Goal: Task Accomplishment & Management: Use online tool/utility

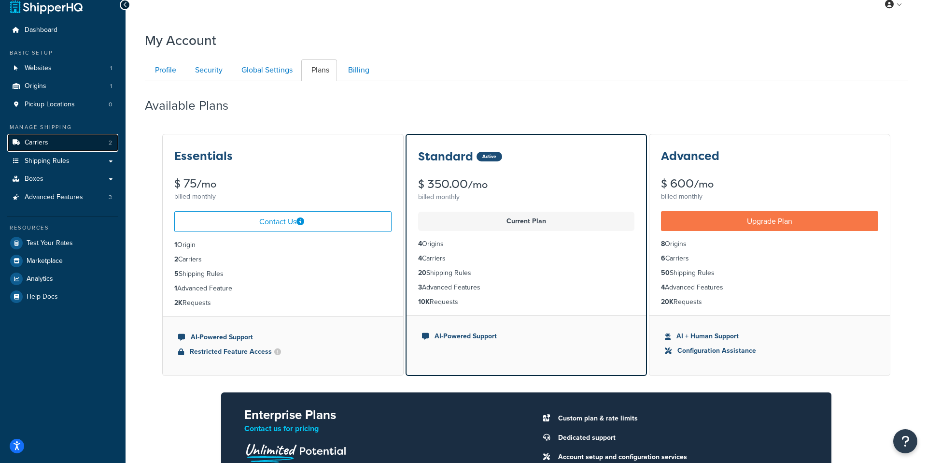
click at [44, 135] on link "Carriers 2" at bounding box center [62, 143] width 111 height 18
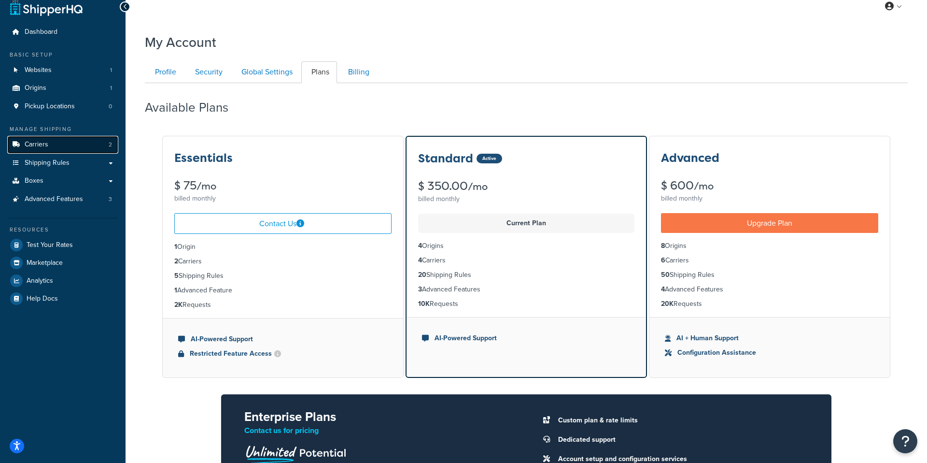
click at [54, 141] on link "Carriers 2" at bounding box center [62, 145] width 111 height 18
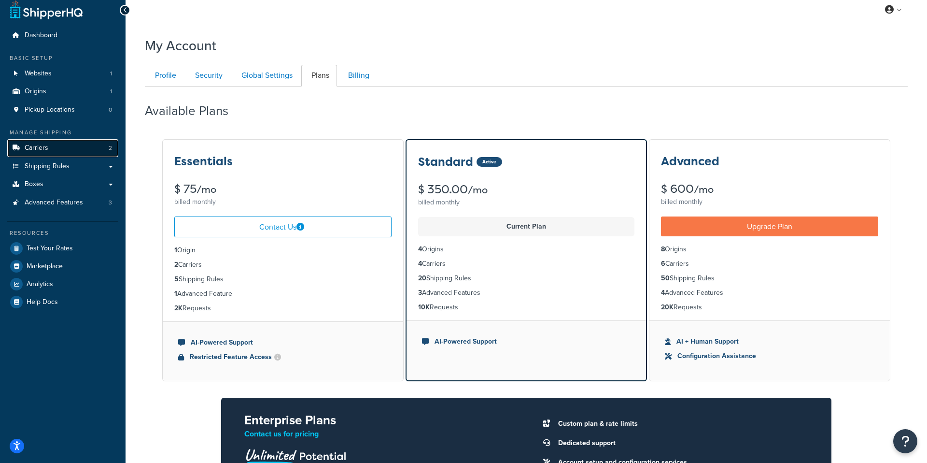
scroll to position [7, 0]
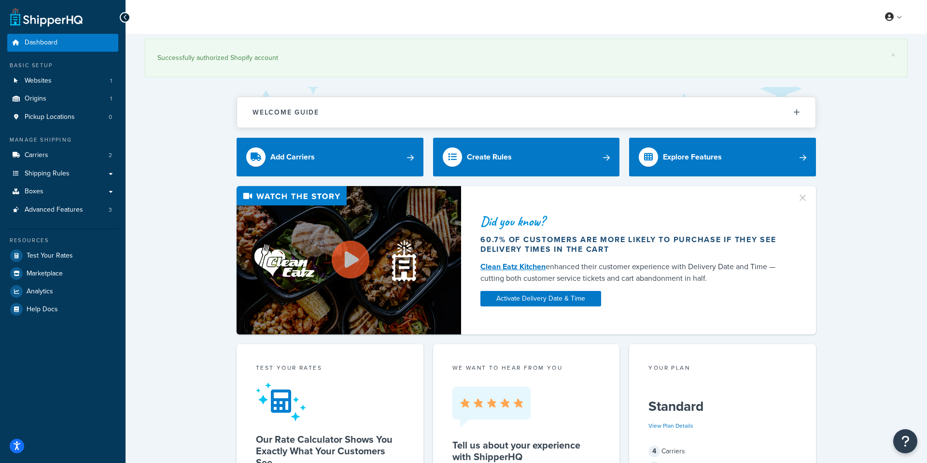
scroll to position [6, 0]
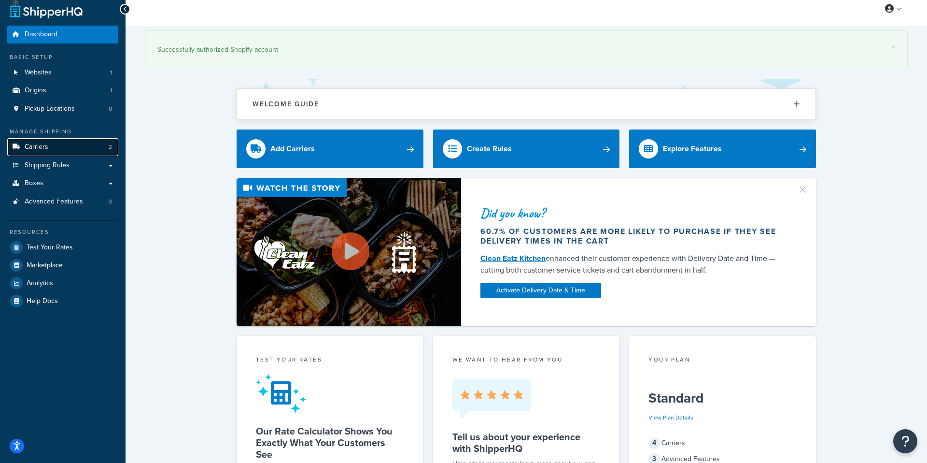
click at [67, 148] on link "Carriers 2" at bounding box center [62, 147] width 111 height 18
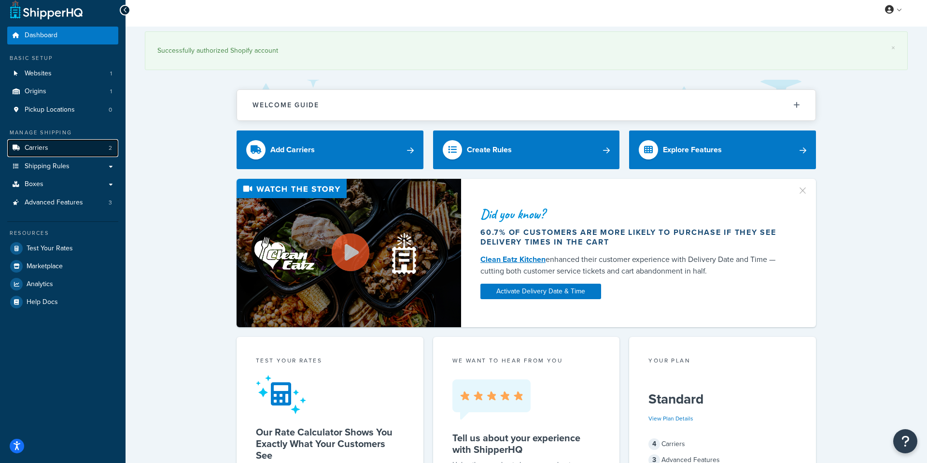
scroll to position [5, 0]
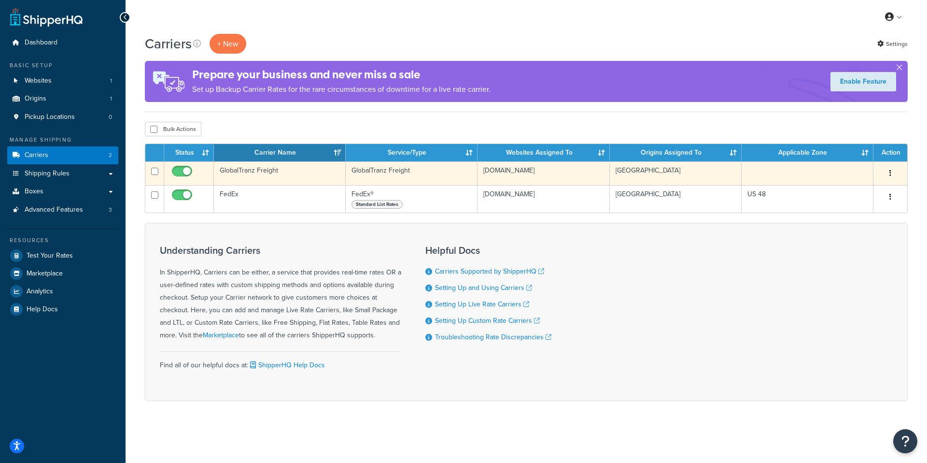
click at [254, 174] on td "GlobalTranz Freight" at bounding box center [280, 173] width 132 height 24
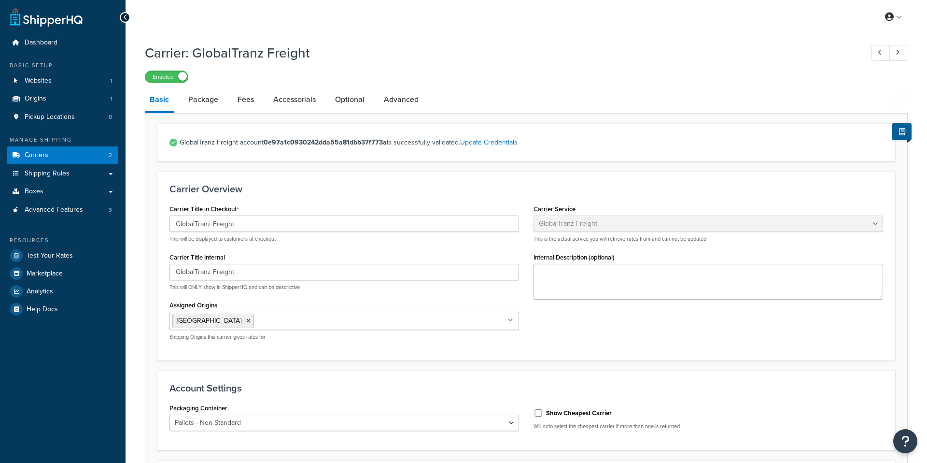
select select "globaltranzFreight"
select select "1"
click at [241, 100] on link "Fees" at bounding box center [246, 99] width 26 height 23
select select "AFTER"
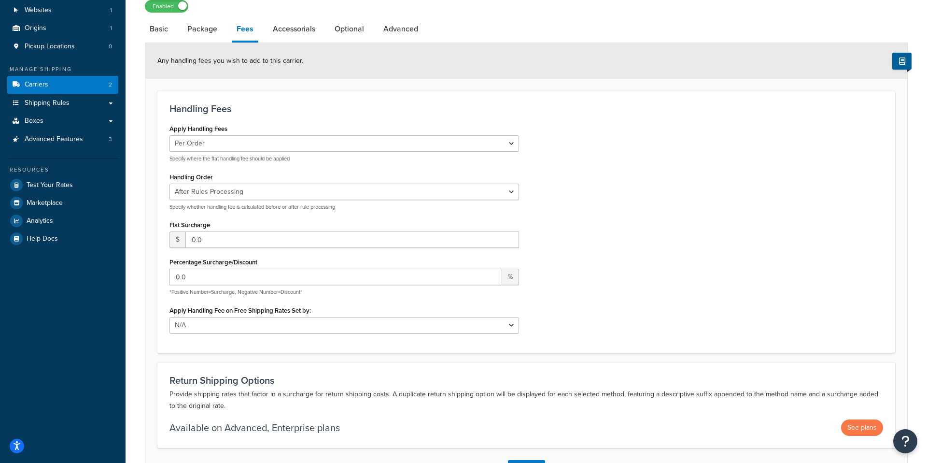
scroll to position [73, 0]
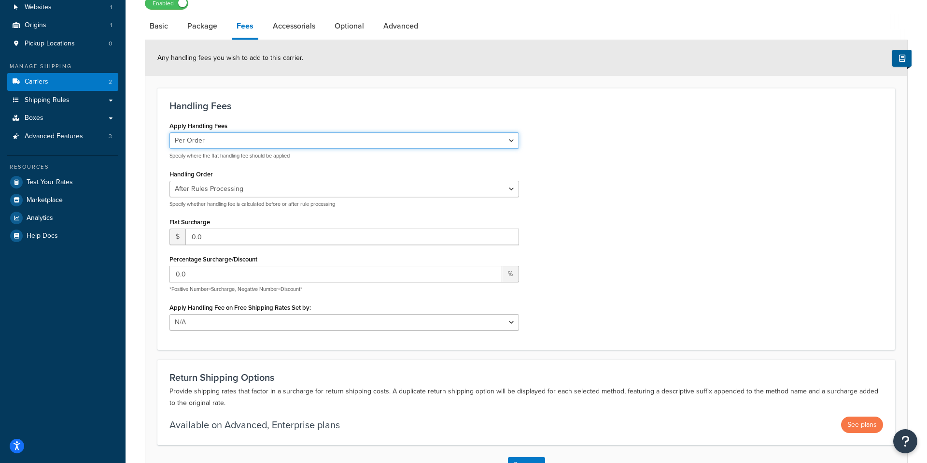
click at [221, 139] on select "Per Order Per Item Per Package" at bounding box center [344, 140] width 350 height 16
select select "package"
click at [169, 133] on select "Per Order Per Item Per Package" at bounding box center [344, 140] width 350 height 16
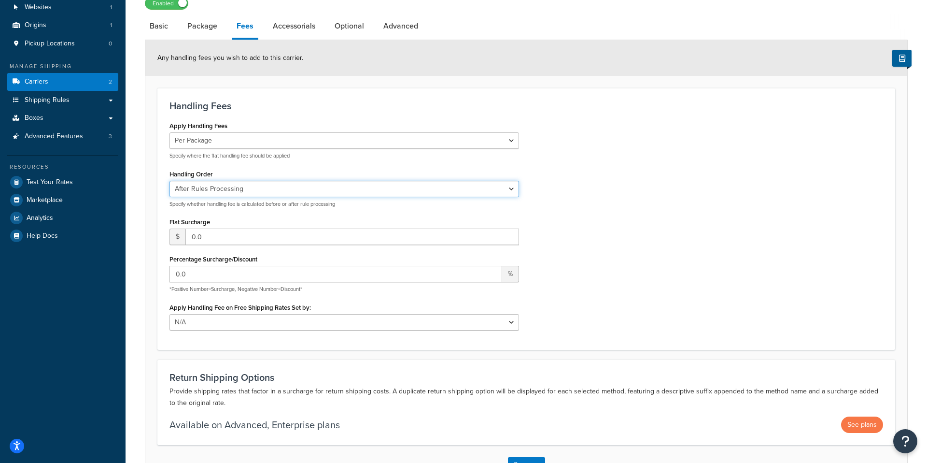
click at [208, 190] on select "Before Rules Processing After Rules Processing" at bounding box center [344, 189] width 350 height 16
click at [169, 181] on select "Before Rules Processing After Rules Processing" at bounding box center [344, 189] width 350 height 16
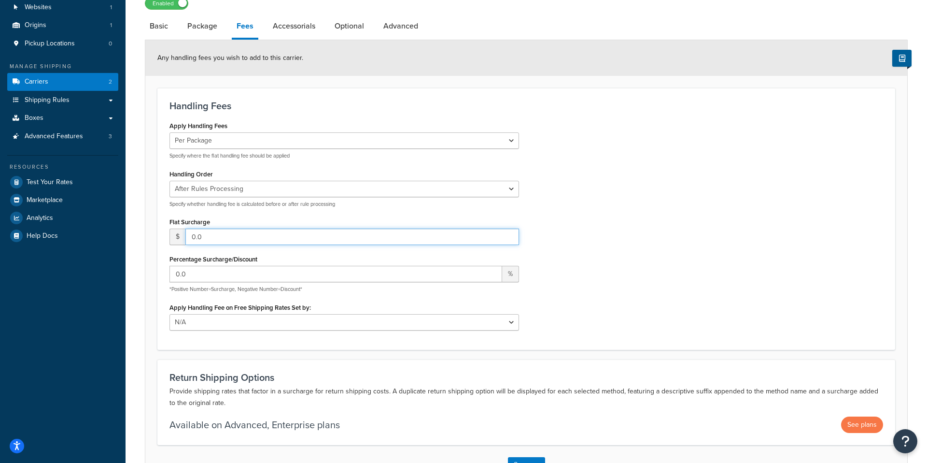
click at [269, 235] on input "0.0" at bounding box center [352, 236] width 334 height 16
type input "0"
type input "30.00"
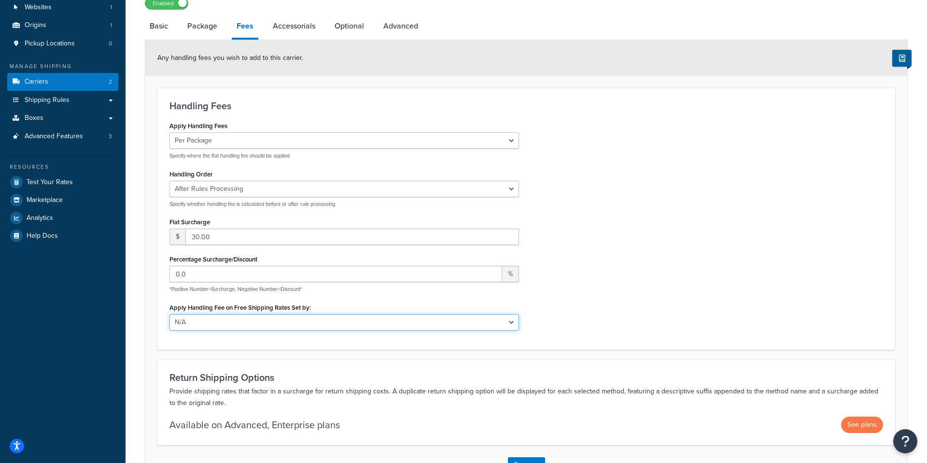
click at [218, 324] on select "N/A Fixed/Free Shipping Methods Free Promotion Rules All Free Shipping" at bounding box center [344, 322] width 350 height 16
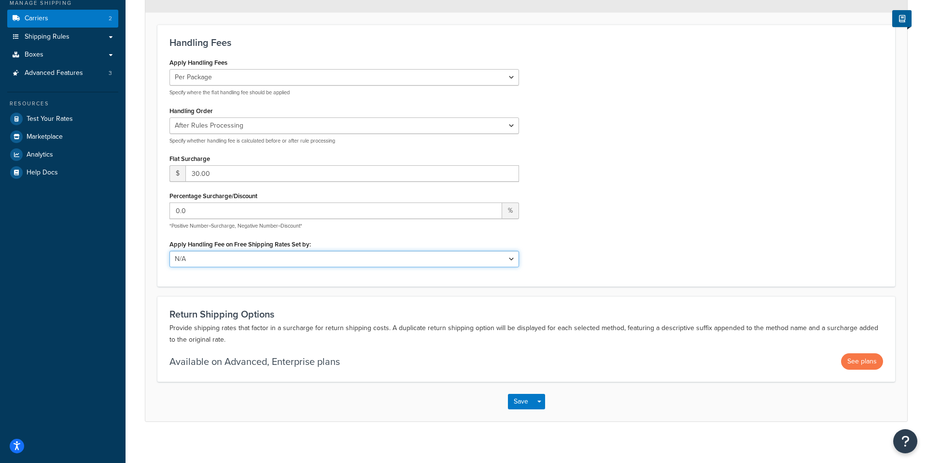
scroll to position [145, 0]
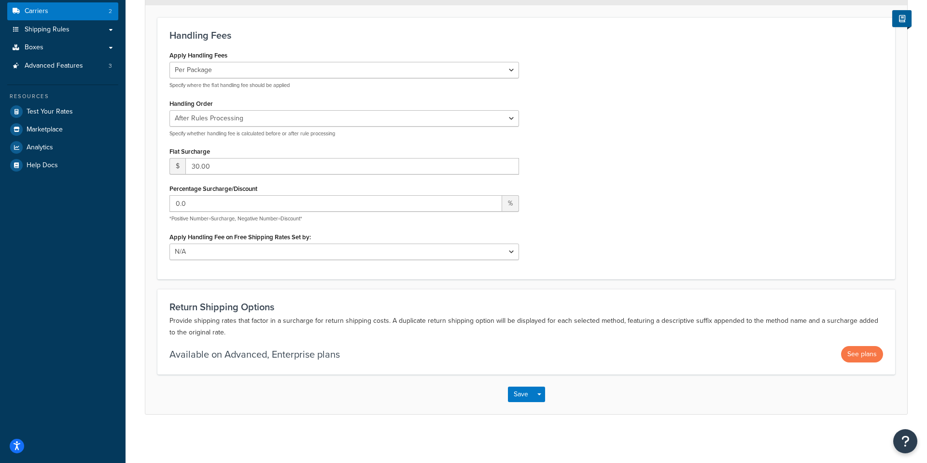
click at [506, 392] on div "Save Save Dropdown Save and Edit" at bounding box center [526, 394] width 762 height 40
click at [511, 393] on button "Save" at bounding box center [521, 393] width 26 height 15
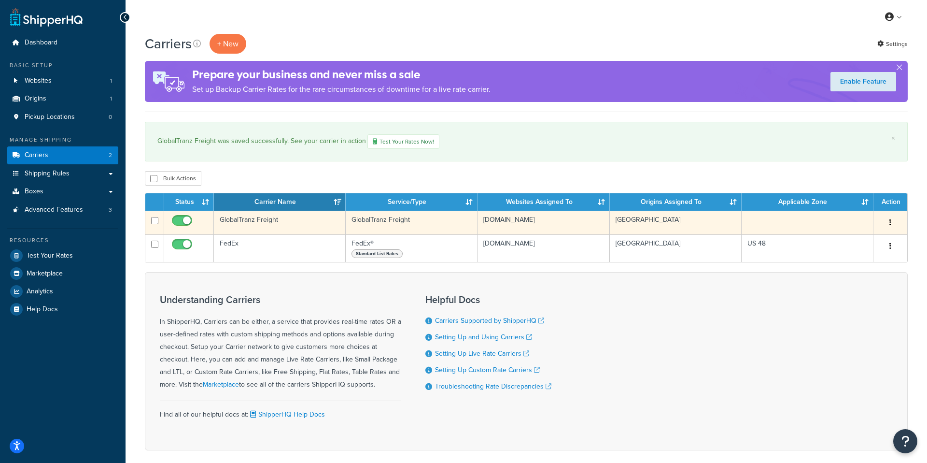
click at [247, 225] on td "GlobalTranz Freight" at bounding box center [280, 223] width 132 height 24
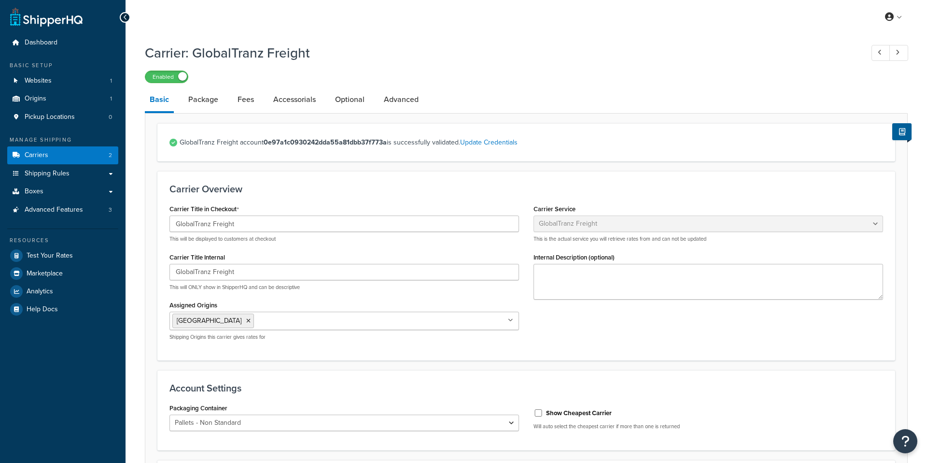
select select "globaltranzFreight"
select select "1"
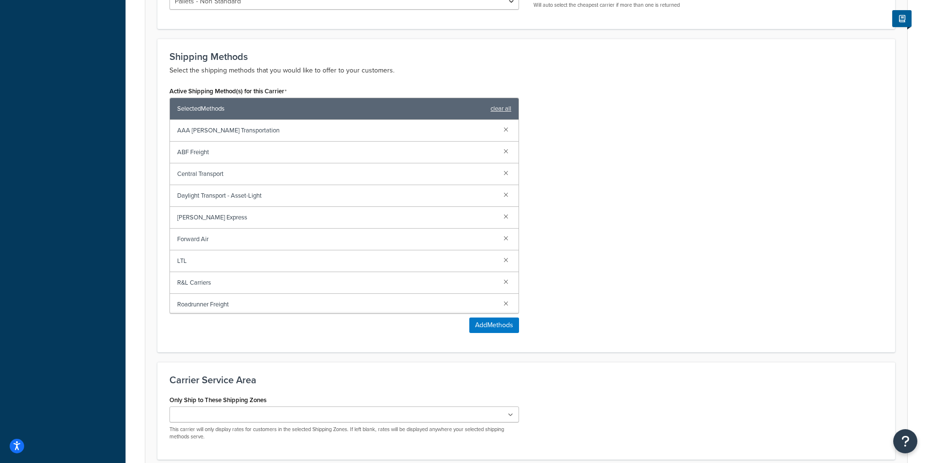
scroll to position [507, 0]
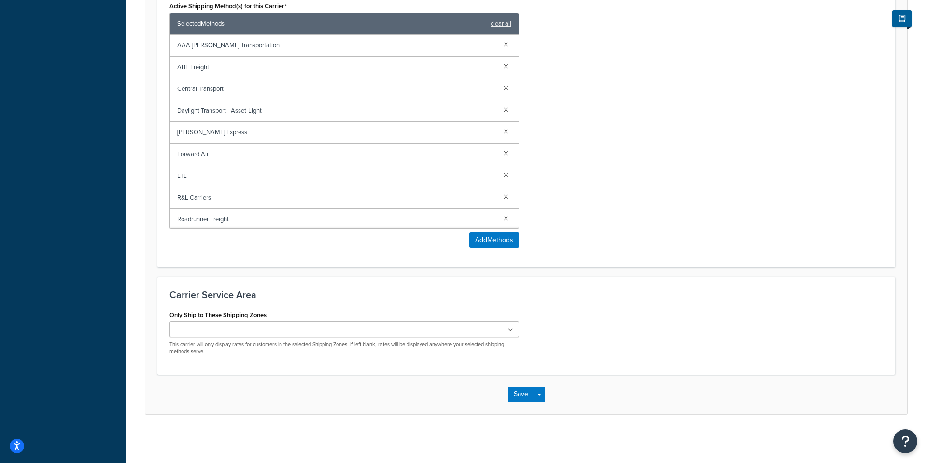
click at [226, 333] on input "Only Ship to These Shipping Zones" at bounding box center [214, 329] width 85 height 11
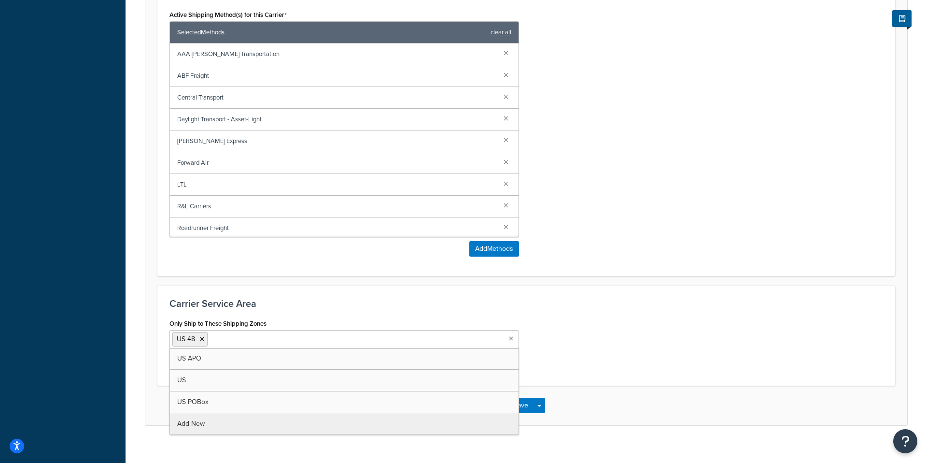
scroll to position [0, 0]
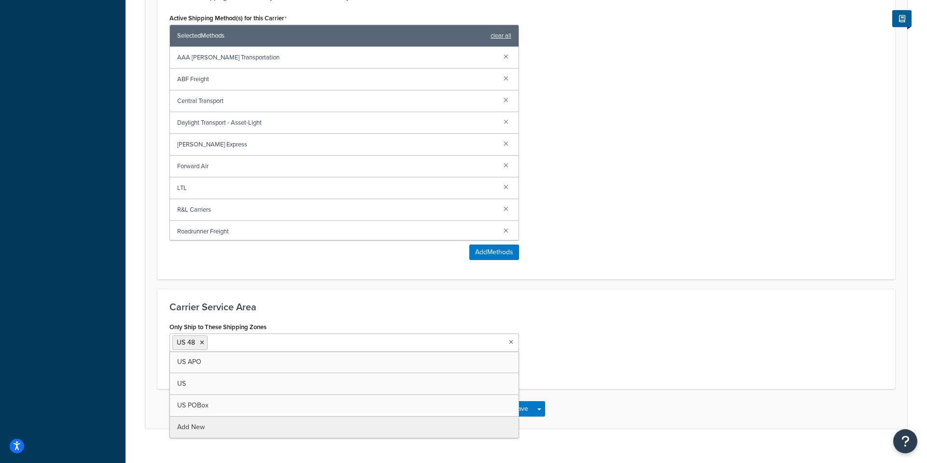
drag, startPoint x: 752, startPoint y: 322, endPoint x: 646, endPoint y: 379, distance: 120.1
click at [752, 322] on div "Carrier Service Area Only Ship to These Shipping Zones US 48 US APO US US POBox…" at bounding box center [526, 339] width 738 height 100
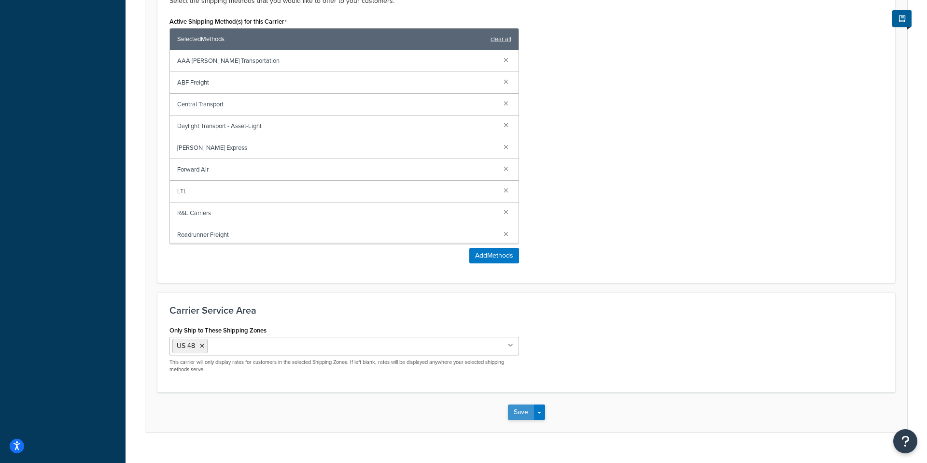
click at [520, 412] on button "Save" at bounding box center [521, 411] width 26 height 15
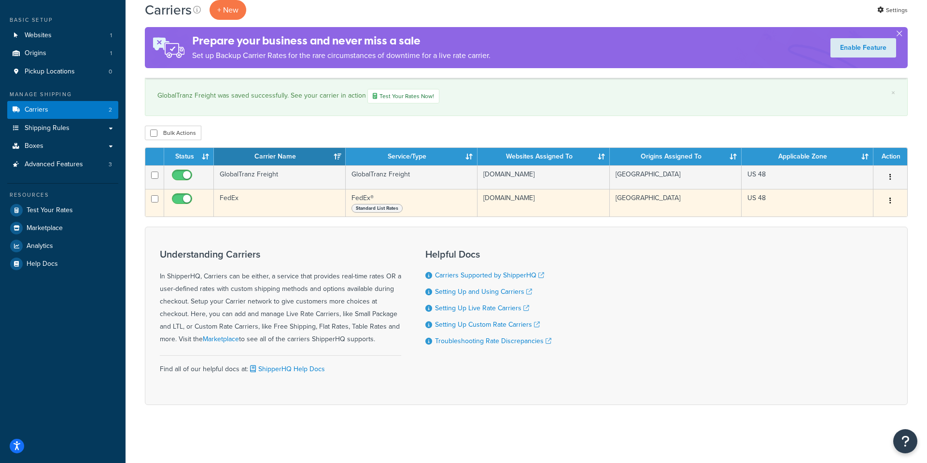
scroll to position [46, 0]
click at [387, 206] on span "Standard List Rates" at bounding box center [376, 208] width 51 height 9
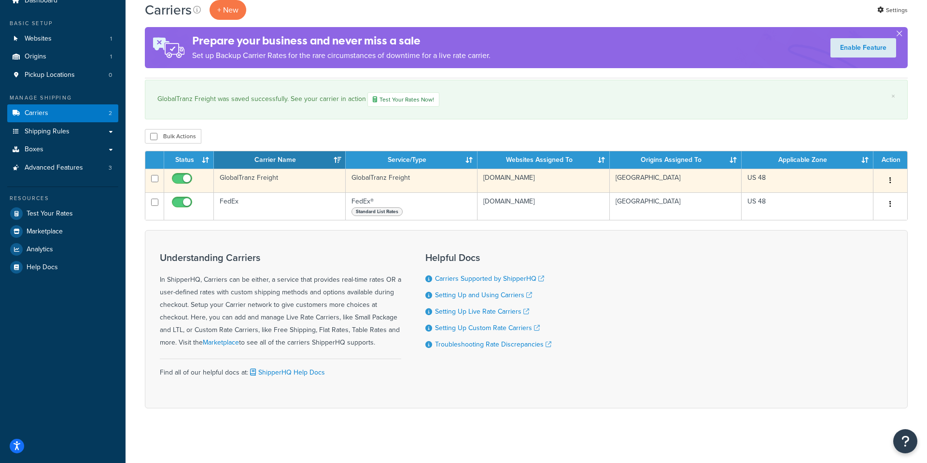
scroll to position [42, 0]
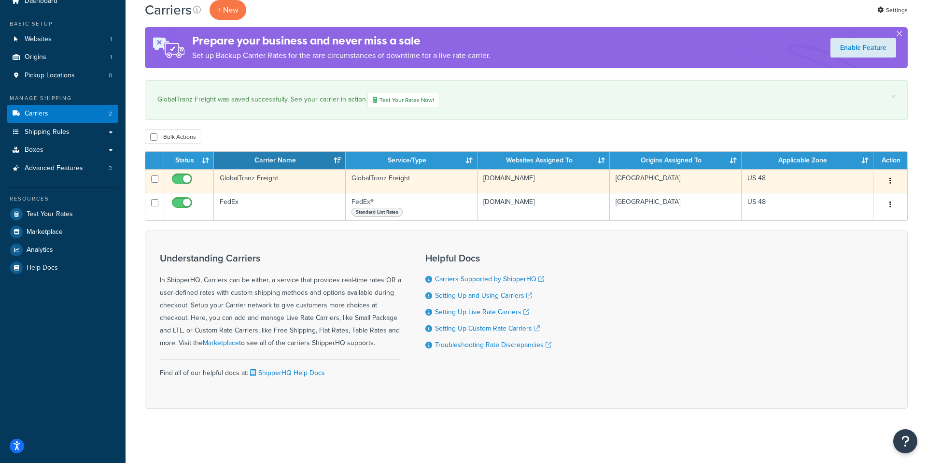
click at [373, 181] on td "GlobalTranz Freight" at bounding box center [412, 181] width 132 height 24
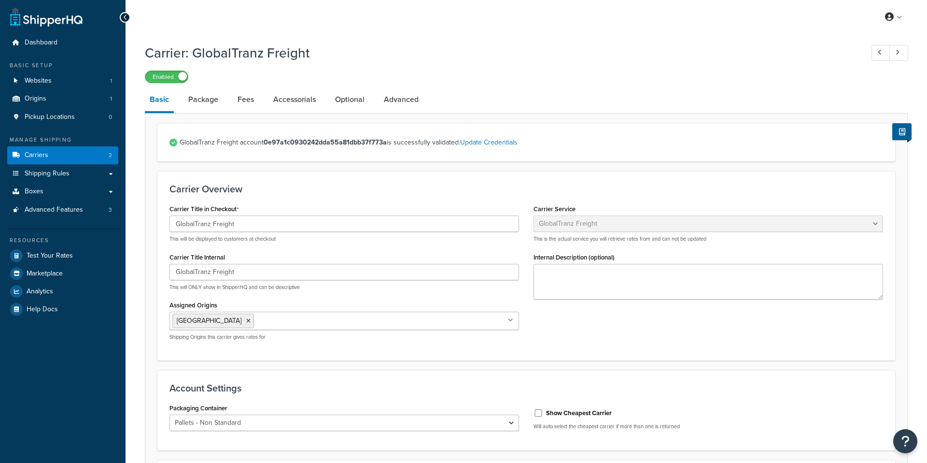
select select "globaltranzFreight"
select select "1"
drag, startPoint x: 188, startPoint y: 96, endPoint x: 193, endPoint y: 97, distance: 5.0
click at [188, 96] on link "Package" at bounding box center [203, 99] width 40 height 23
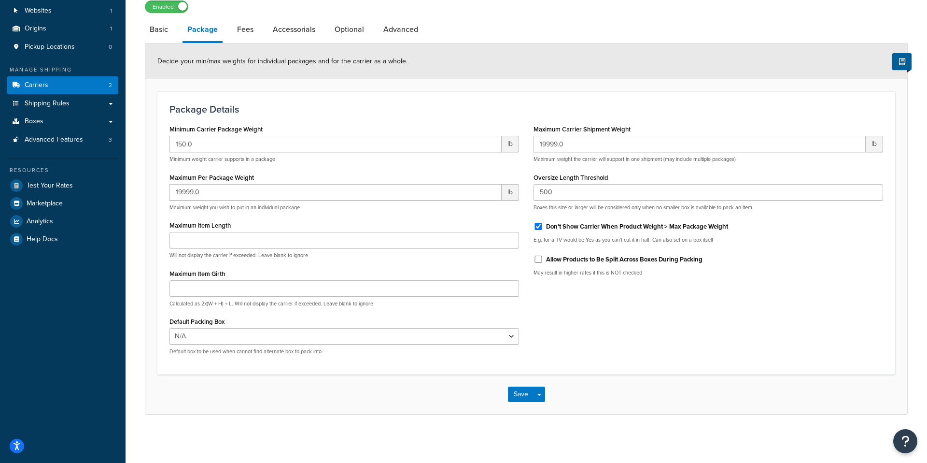
scroll to position [68, 0]
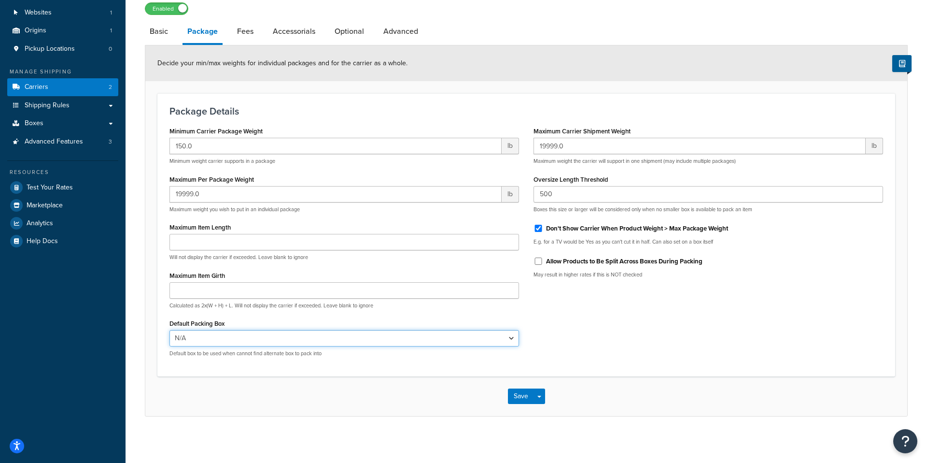
click at [225, 339] on select "N/A" at bounding box center [344, 338] width 350 height 16
click at [169, 330] on select "N/A" at bounding box center [344, 338] width 350 height 16
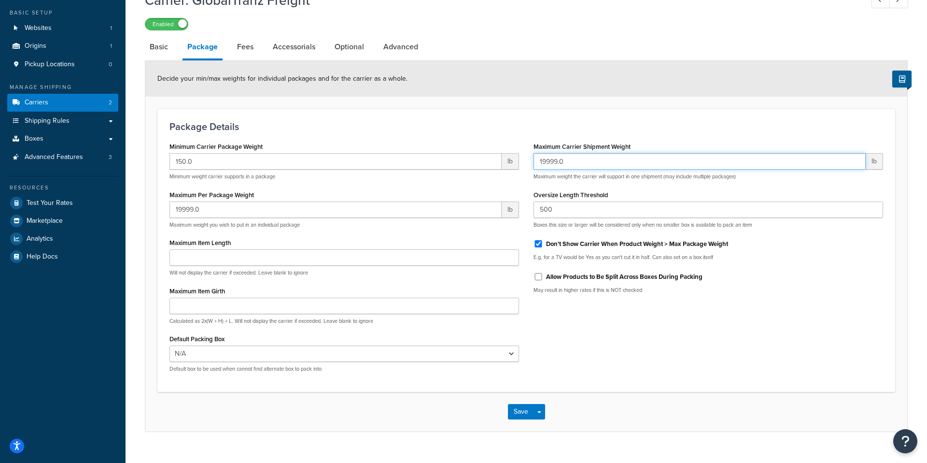
click at [602, 166] on input "19999.0" at bounding box center [700, 161] width 332 height 16
click at [248, 48] on link "Fees" at bounding box center [245, 46] width 26 height 23
select select "package"
select select "AFTER"
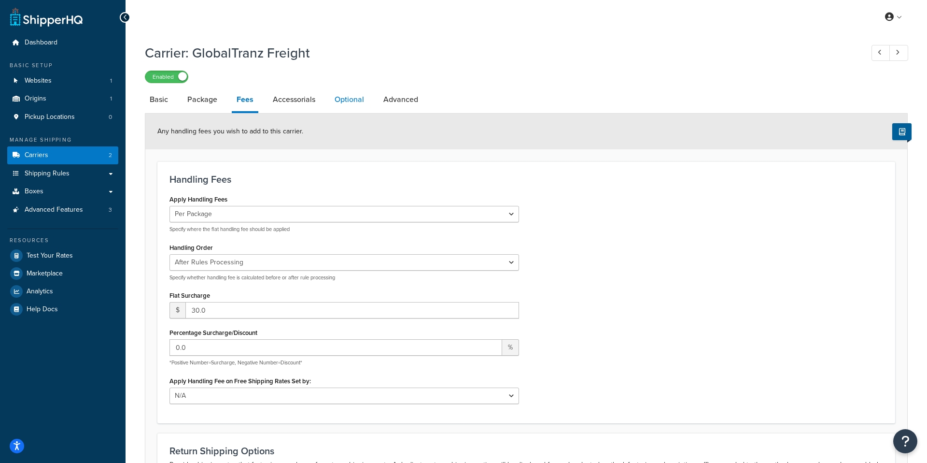
click at [345, 100] on link "Optional" at bounding box center [349, 99] width 39 height 23
select select "55"
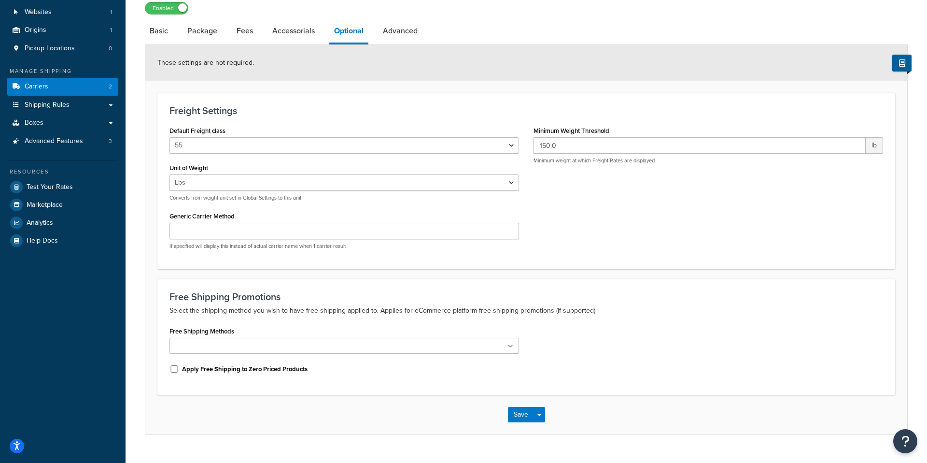
scroll to position [90, 0]
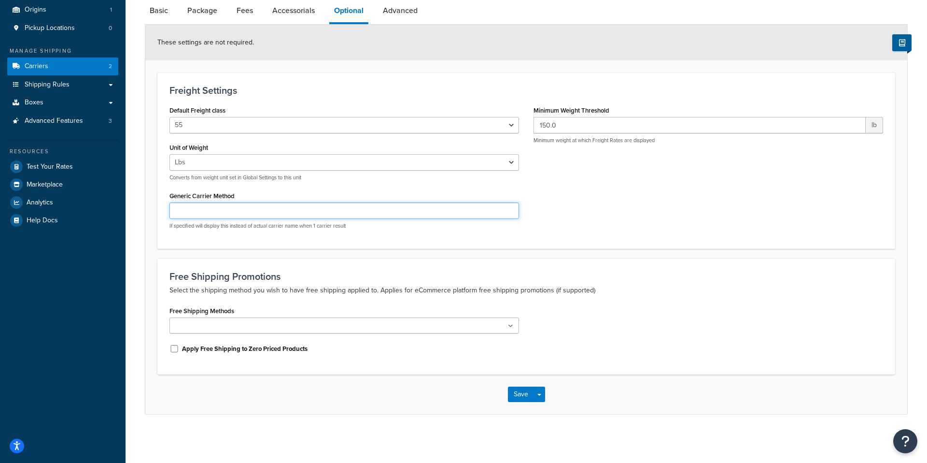
click at [486, 215] on input "Generic Carrier Method" at bounding box center [344, 210] width 350 height 16
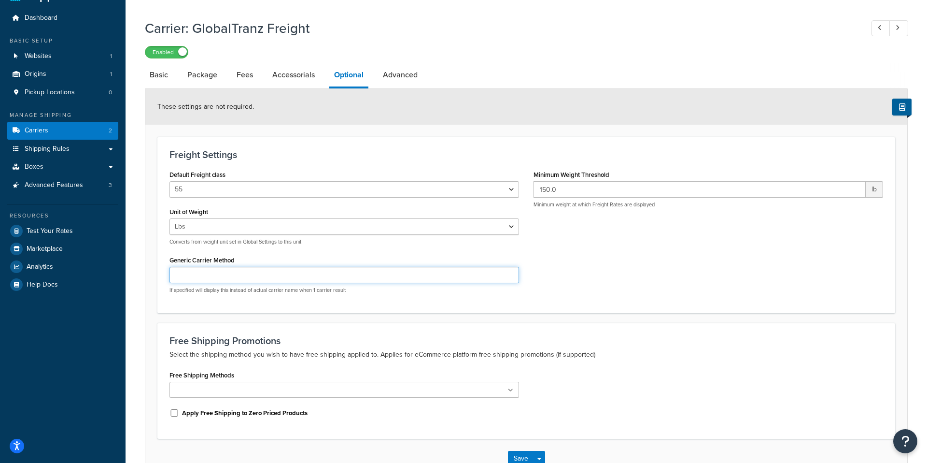
scroll to position [26, 0]
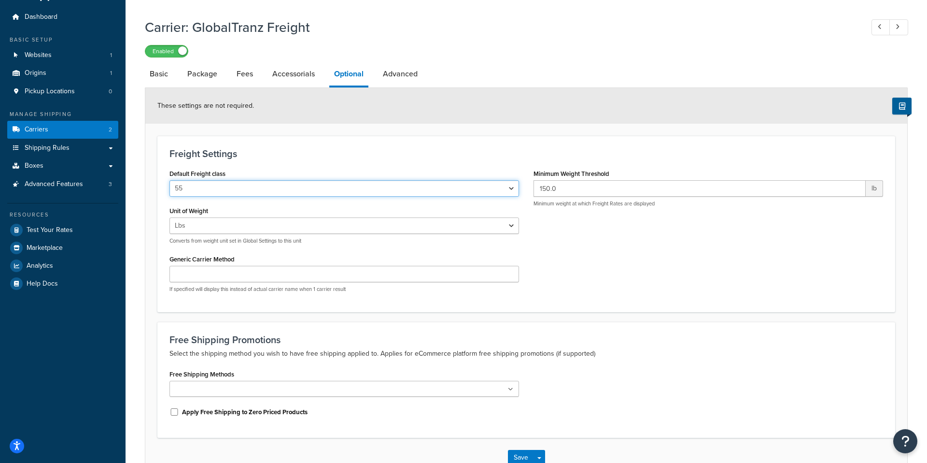
click at [308, 186] on select "50 55 60 65 70 77.5 85 92.5 100 110 125 150 175 200 250 300 400 500" at bounding box center [344, 188] width 350 height 16
click at [169, 181] on select "50 55 60 65 70 77.5 85 92.5 100 110 125 150 175 200 250 300 400 500" at bounding box center [344, 188] width 350 height 16
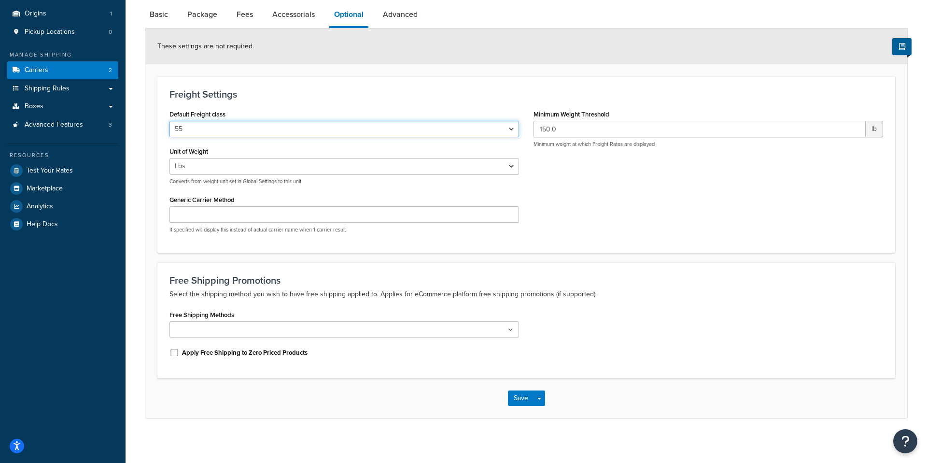
scroll to position [90, 0]
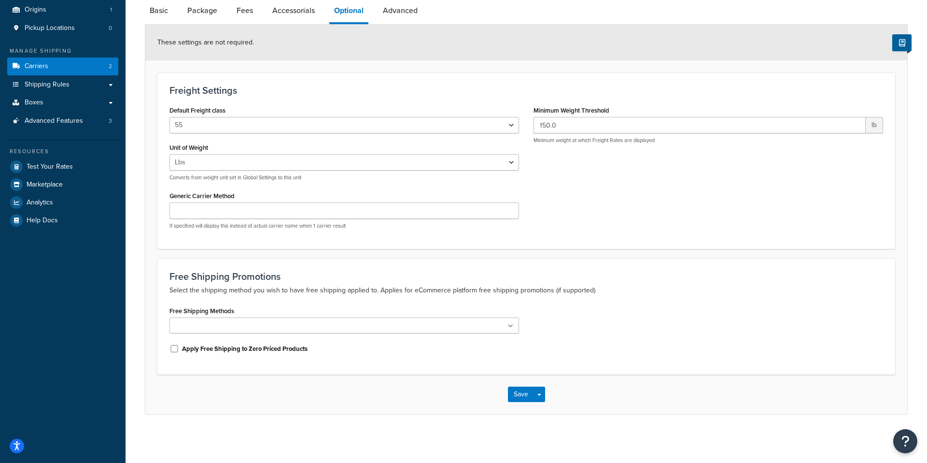
click at [406, 13] on link "Advanced" at bounding box center [400, 10] width 44 height 23
select select "false"
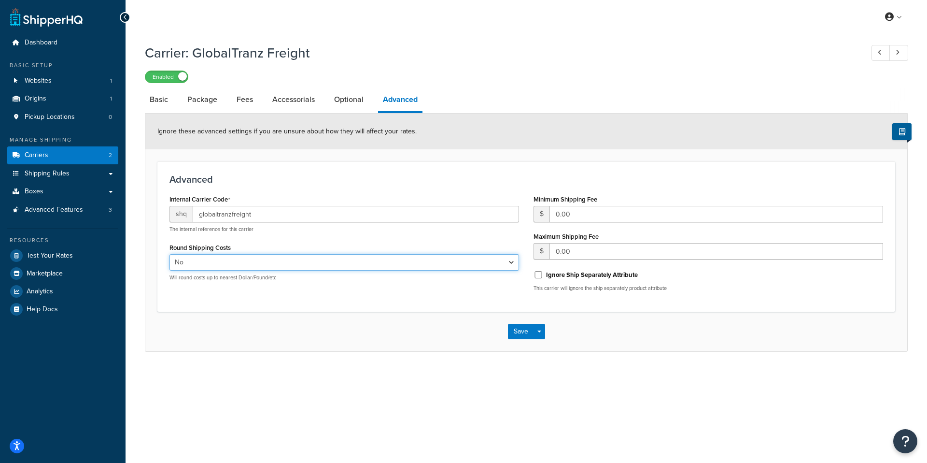
click at [454, 264] on select "Yes No" at bounding box center [344, 262] width 350 height 16
click at [169, 254] on select "Yes No" at bounding box center [344, 262] width 350 height 16
click at [67, 96] on link "Origins 1" at bounding box center [62, 99] width 111 height 18
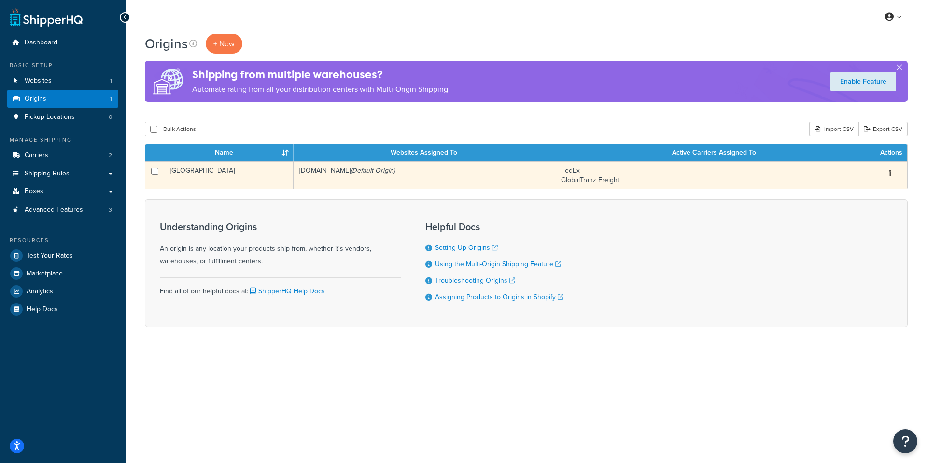
click at [361, 169] on td "[DOMAIN_NAME] (Default Origin)" at bounding box center [425, 175] width 262 height 28
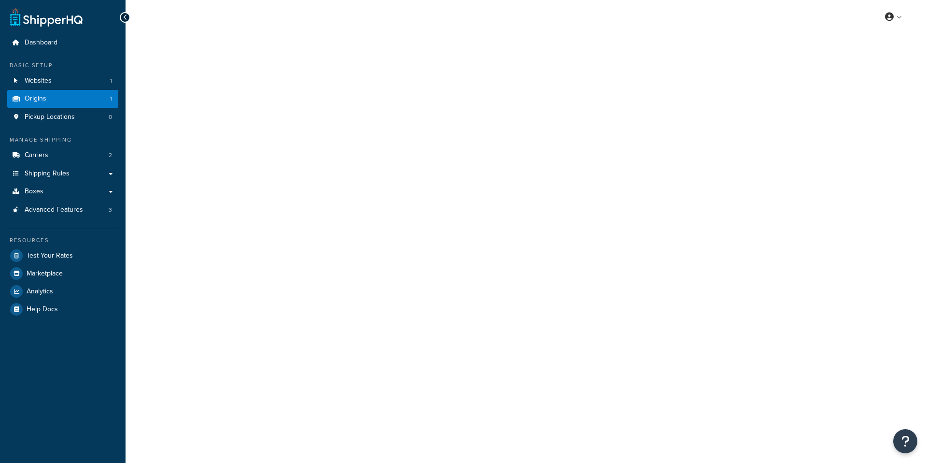
select select "9"
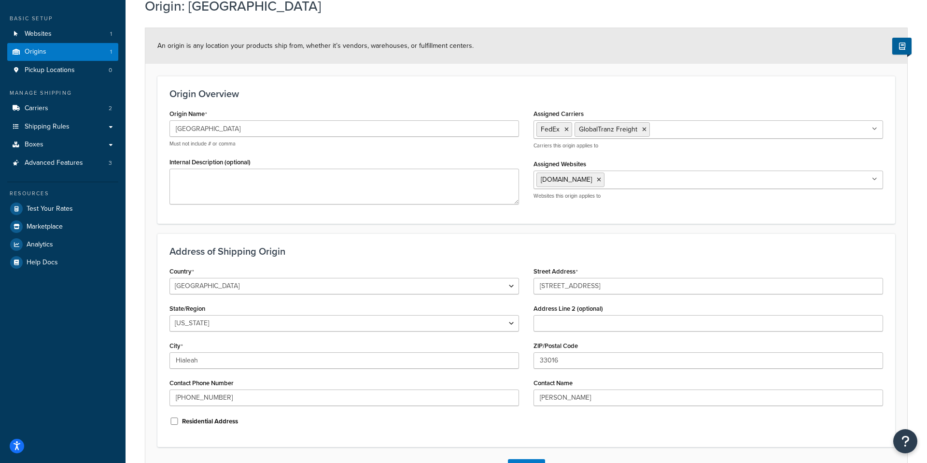
scroll to position [119, 0]
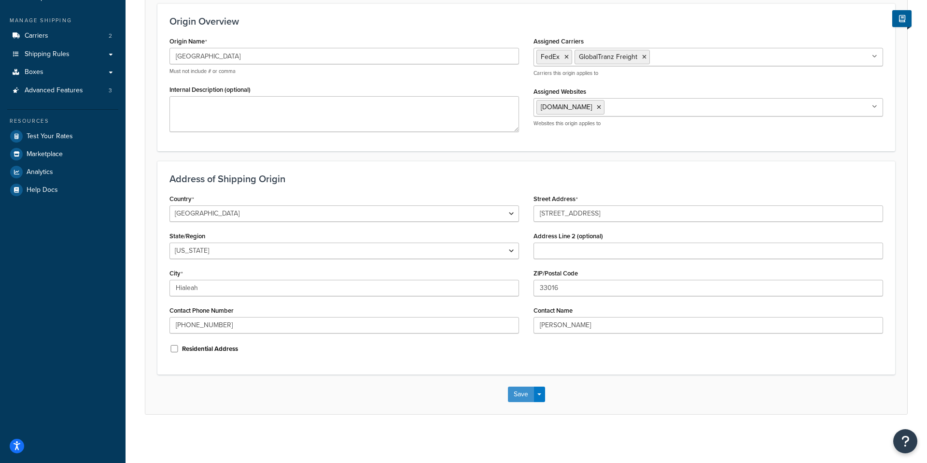
click at [522, 395] on button "Save" at bounding box center [521, 393] width 26 height 15
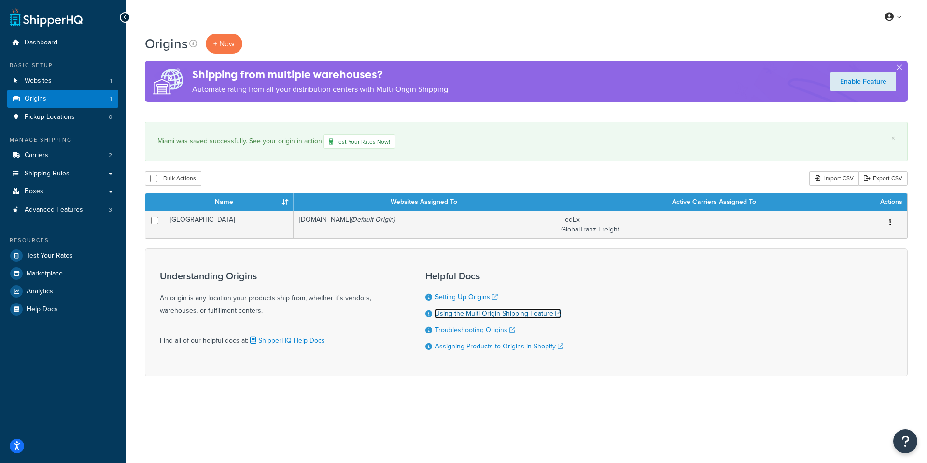
click at [456, 311] on link "Using the Multi-Origin Shipping Feature" at bounding box center [498, 313] width 126 height 10
click at [101, 173] on link "Shipping Rules" at bounding box center [62, 174] width 111 height 18
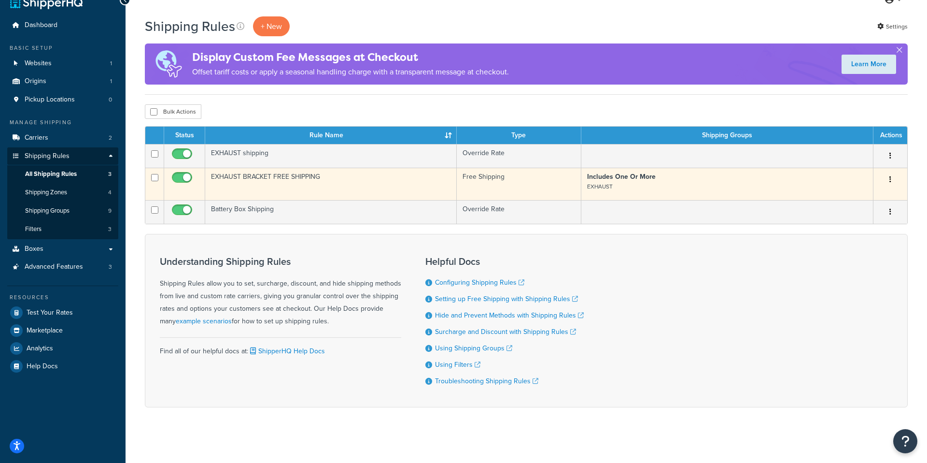
scroll to position [24, 0]
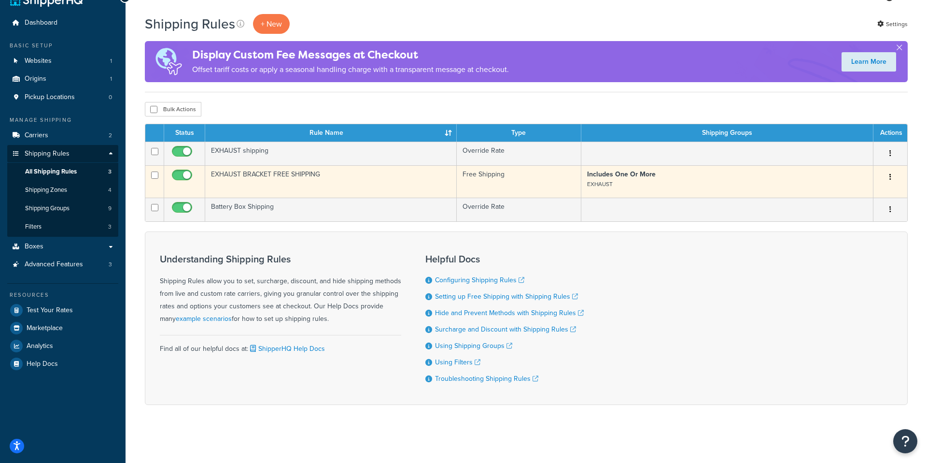
click at [186, 171] on input "checkbox" at bounding box center [183, 177] width 27 height 12
checkbox input "false"
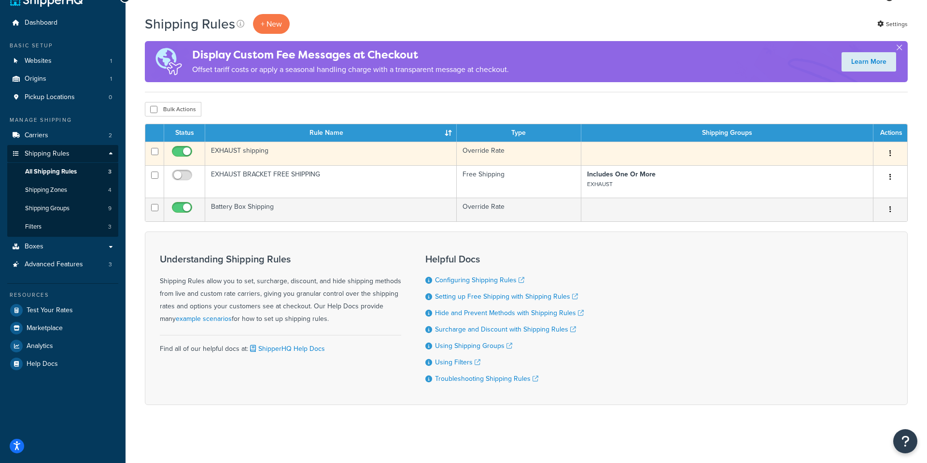
click at [191, 152] on input "checkbox" at bounding box center [183, 154] width 27 height 12
checkbox input "false"
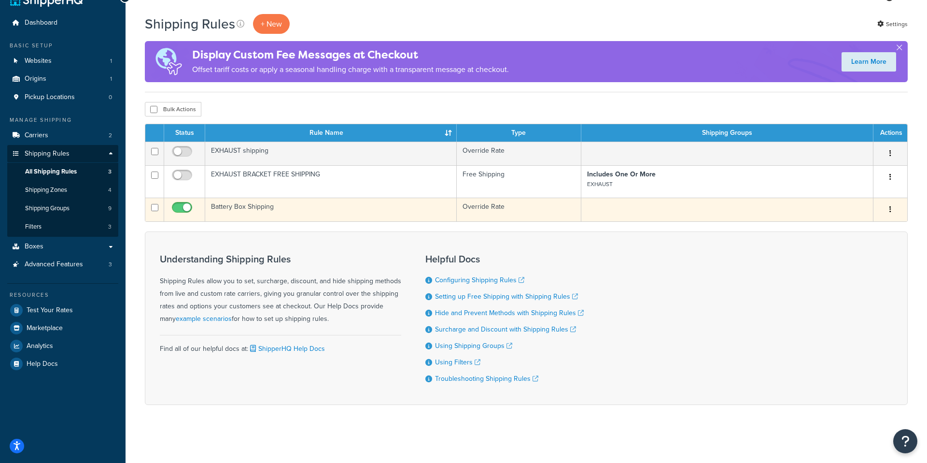
click at [187, 207] on input "checkbox" at bounding box center [183, 210] width 27 height 12
checkbox input "false"
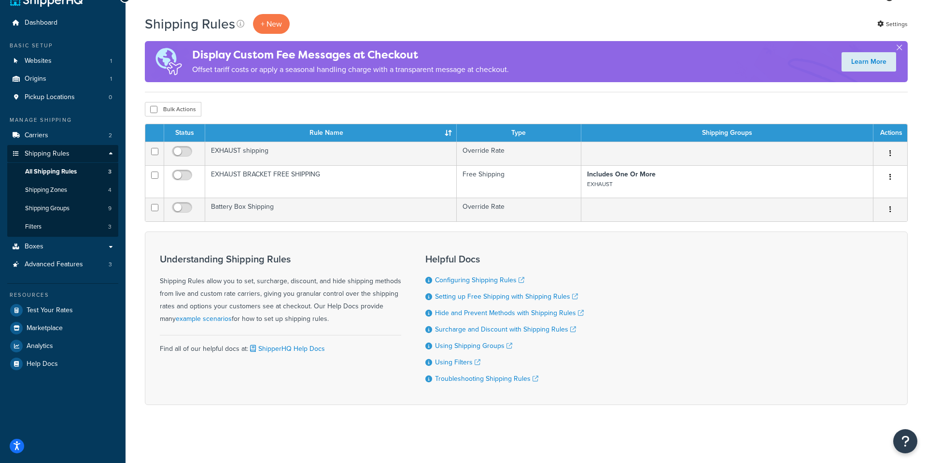
scroll to position [0, 0]
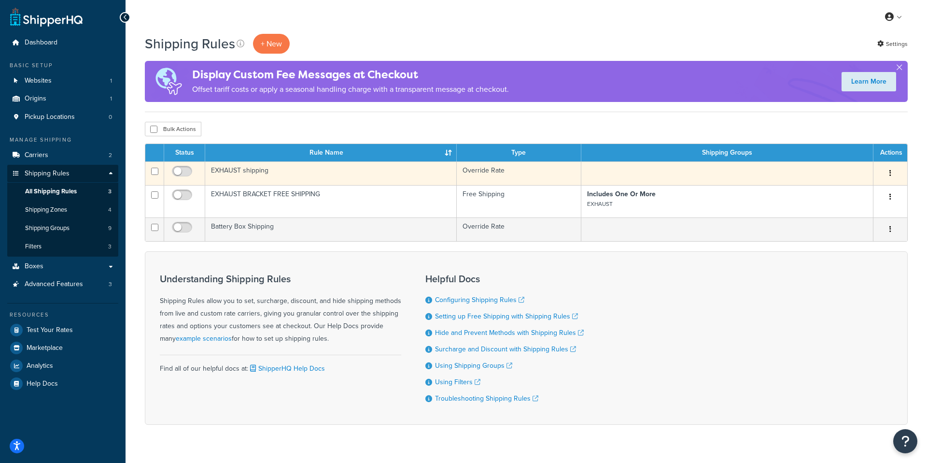
click at [247, 162] on td "EXHAUST shipping" at bounding box center [331, 173] width 252 height 24
click at [241, 168] on td "EXHAUST shipping" at bounding box center [331, 173] width 252 height 24
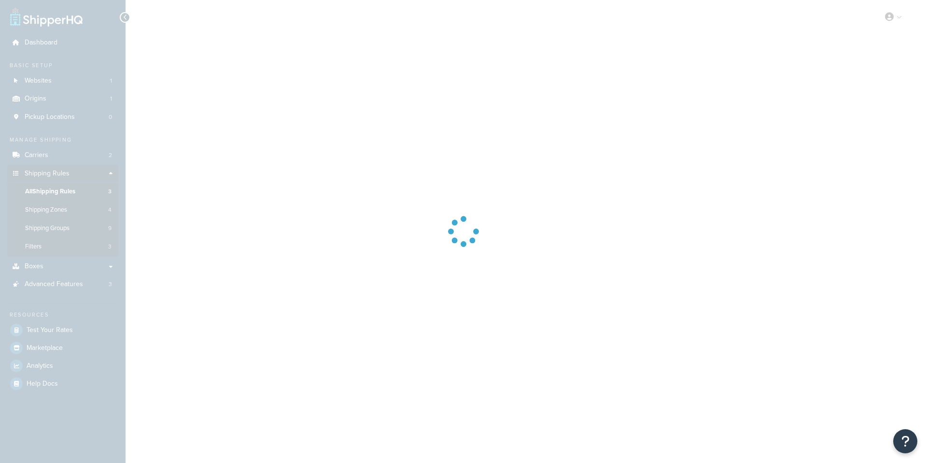
select select "ITEM"
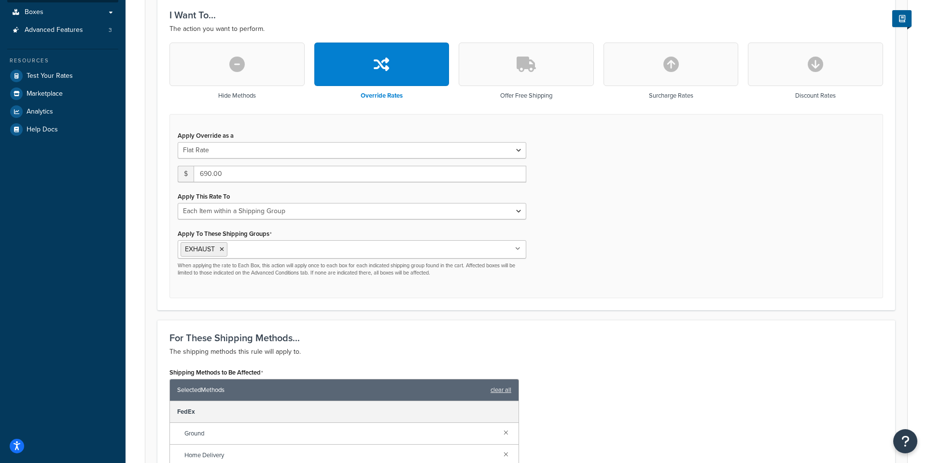
scroll to position [255, 0]
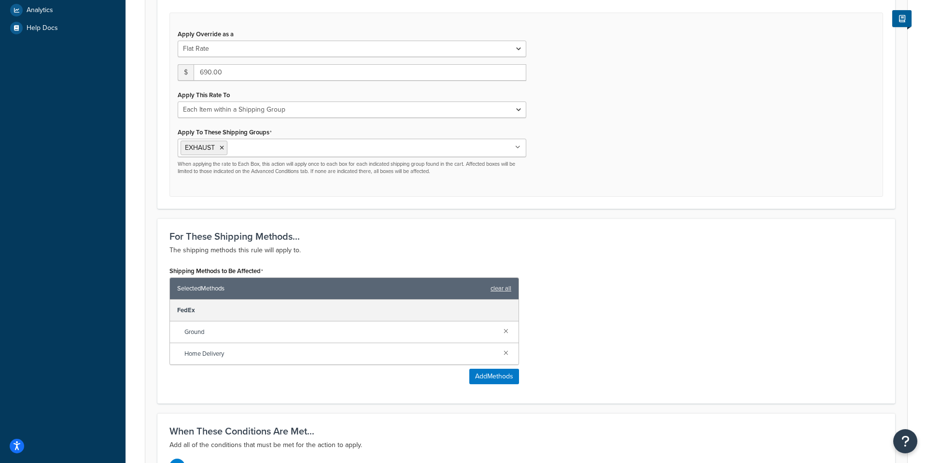
click at [506, 257] on div "For These Shipping Methods... The shipping methods this rule will apply to. Shi…" at bounding box center [526, 310] width 738 height 185
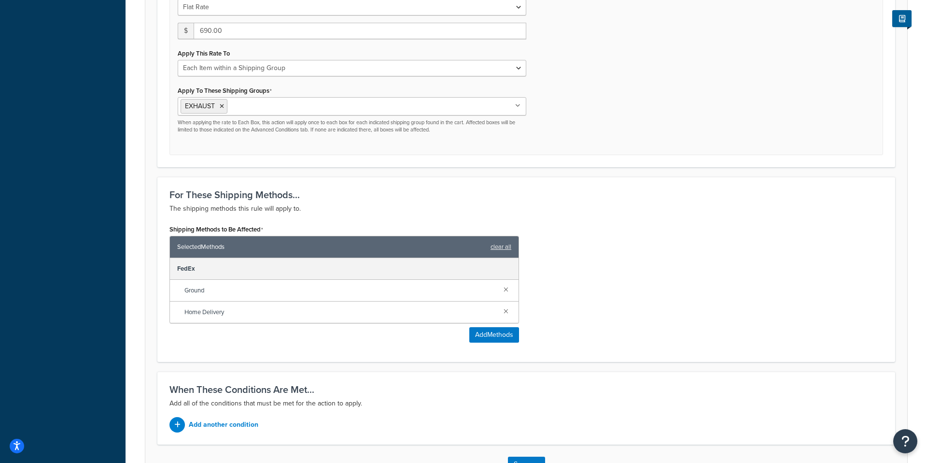
scroll to position [468, 0]
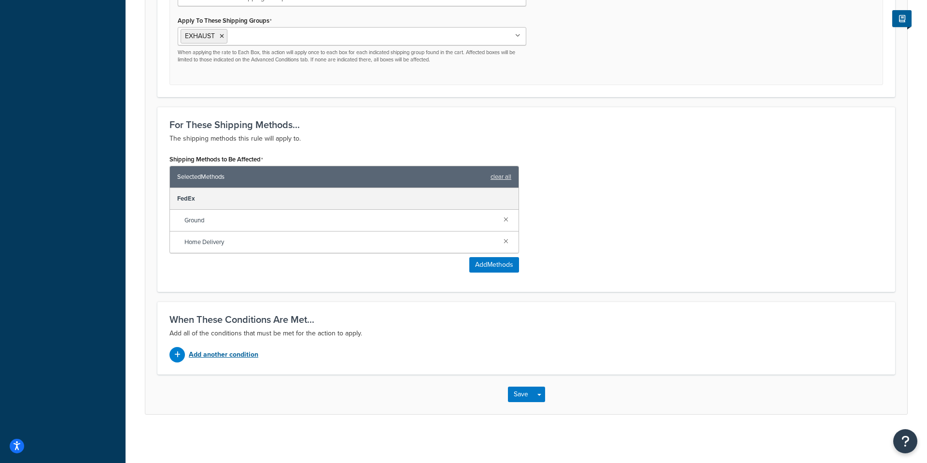
click at [206, 361] on div "Add another condition" at bounding box center [344, 354] width 350 height 15
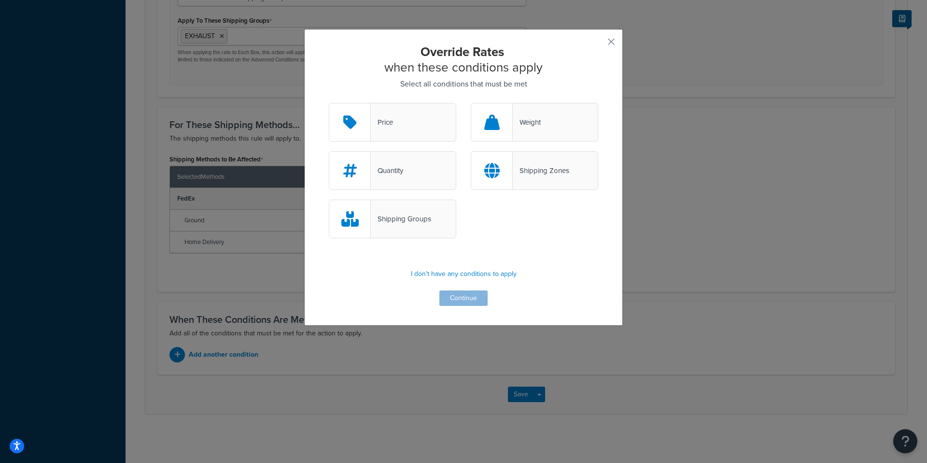
click at [399, 224] on div "Shipping Groups" at bounding box center [401, 219] width 60 height 14
click at [0, 0] on input "Shipping Groups" at bounding box center [0, 0] width 0 height 0
click at [480, 302] on button "Continue" at bounding box center [463, 297] width 48 height 15
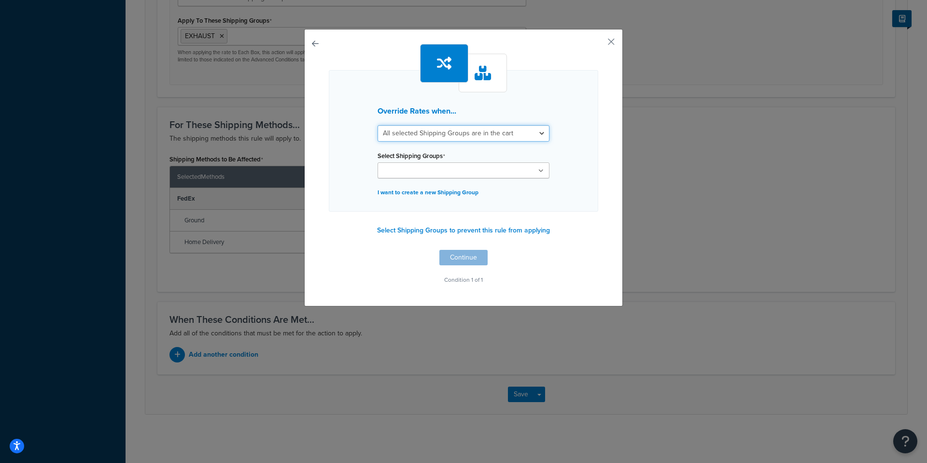
click at [406, 132] on select "All selected Shipping Groups are in the cart Any selected Shipping Groups are i…" at bounding box center [464, 133] width 172 height 16
click at [378, 125] on select "All selected Shipping Groups are in the cart Any selected Shipping Groups are i…" at bounding box center [464, 133] width 172 height 16
click at [598, 46] on button "button" at bounding box center [597, 45] width 2 height 2
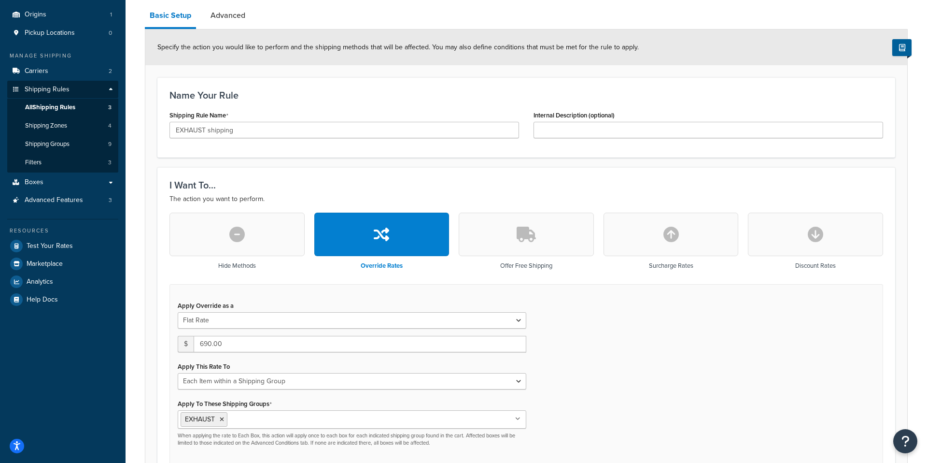
scroll to position [42, 0]
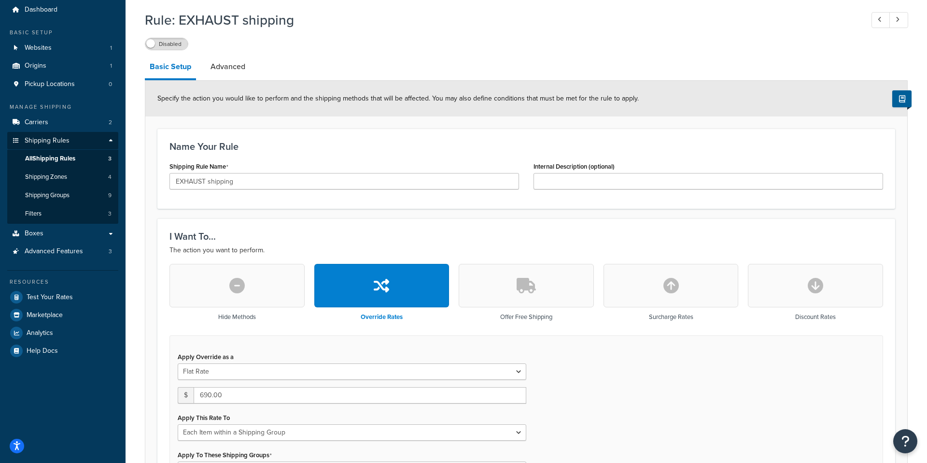
click at [662, 284] on button "button" at bounding box center [671, 285] width 135 height 43
type input "0"
select select "CART"
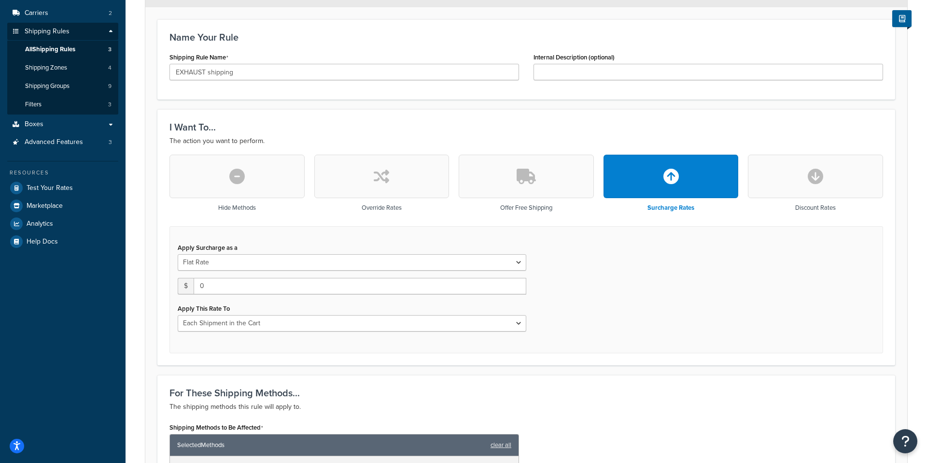
scroll to position [199, 0]
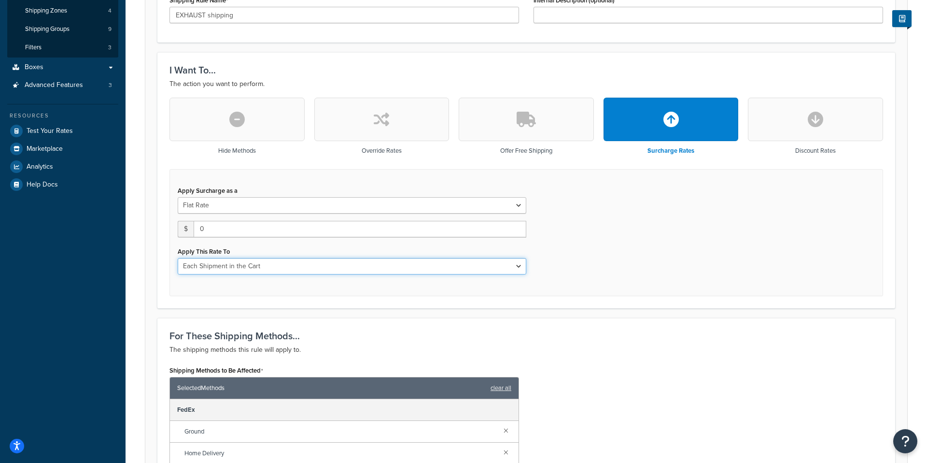
click at [298, 267] on select "Each Shipment in the Cart Each Shipping Group in the Cart Each Item within a Sh…" at bounding box center [352, 266] width 349 height 16
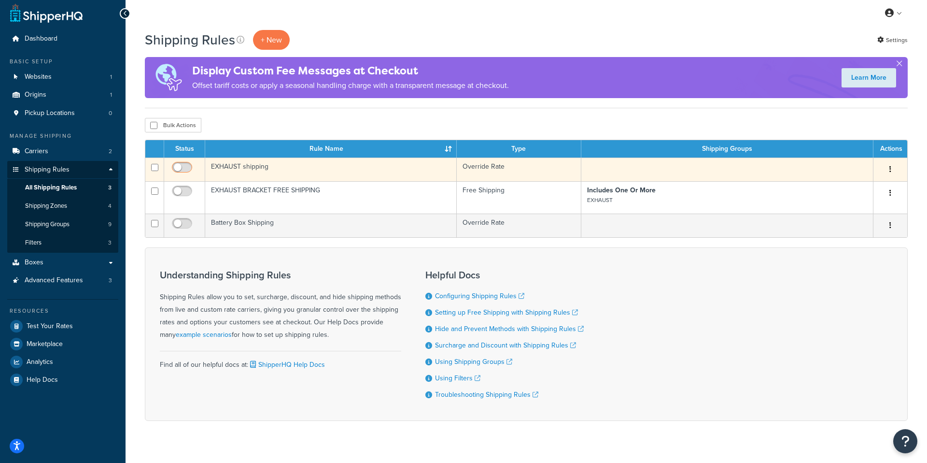
click at [182, 169] on input "checkbox" at bounding box center [183, 170] width 27 height 12
checkbox input "true"
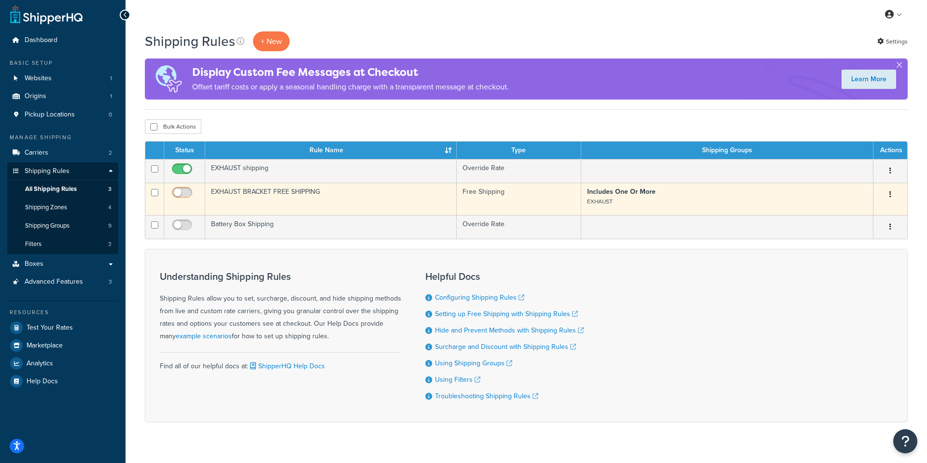
click at [185, 196] on input "checkbox" at bounding box center [183, 195] width 27 height 12
checkbox input "true"
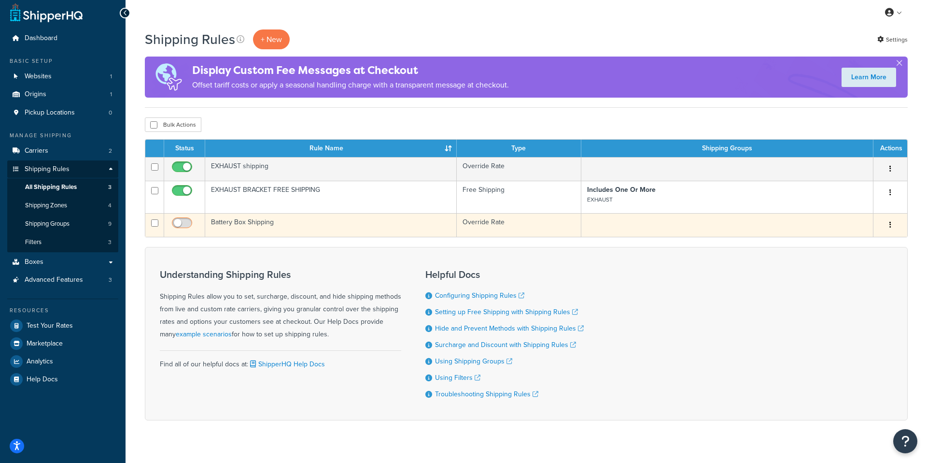
click at [186, 226] on input "checkbox" at bounding box center [183, 225] width 27 height 12
checkbox input "true"
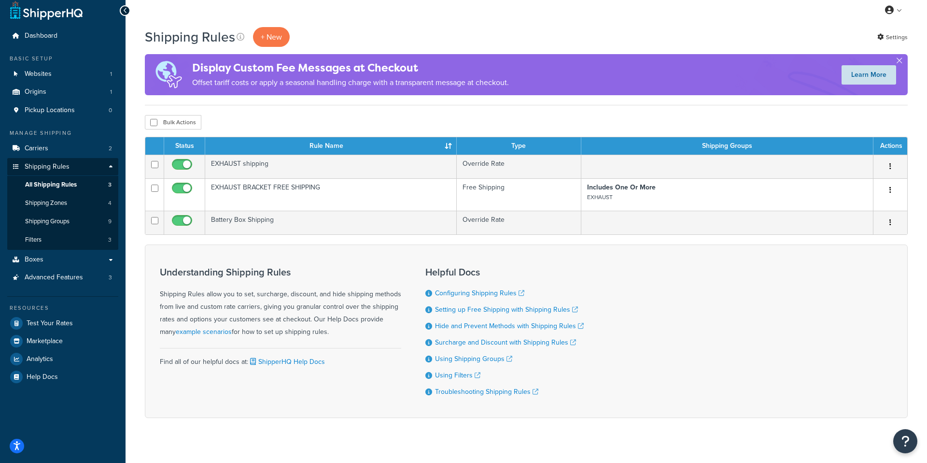
scroll to position [8, 0]
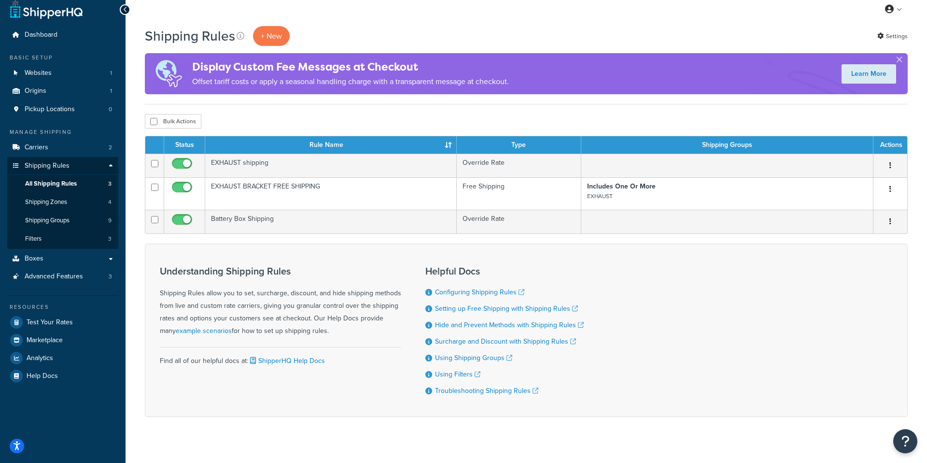
click at [279, 77] on p "Offset tariff costs or apply a seasonal handling charge with a transparent mess…" at bounding box center [350, 82] width 317 height 14
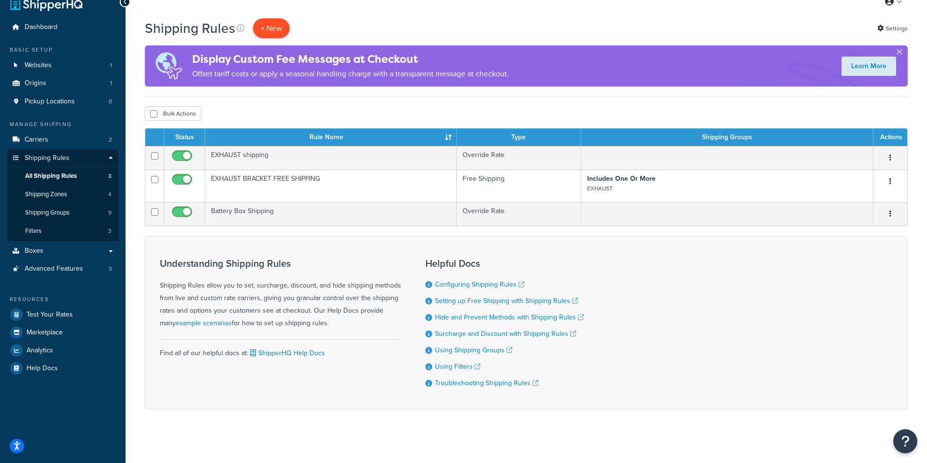
click at [268, 34] on p "+ New" at bounding box center [271, 28] width 37 height 20
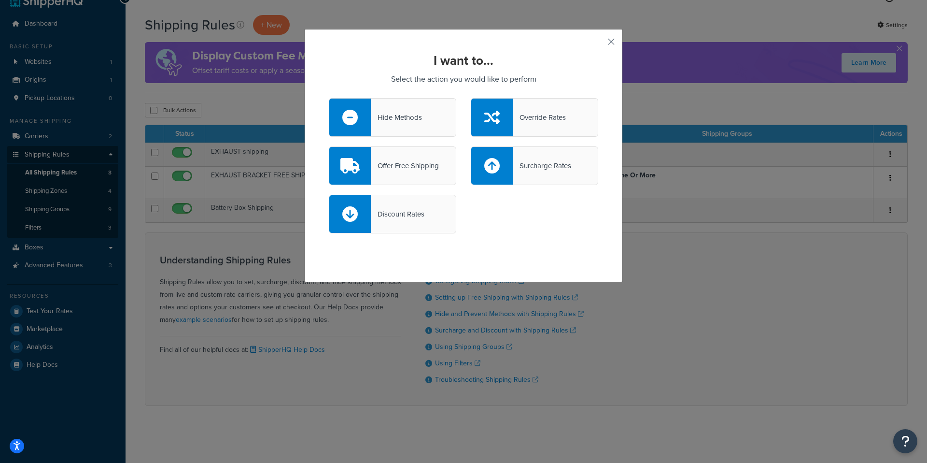
click at [387, 111] on div "Hide Methods" at bounding box center [396, 118] width 51 height 14
click at [0, 0] on input "Hide Methods" at bounding box center [0, 0] width 0 height 0
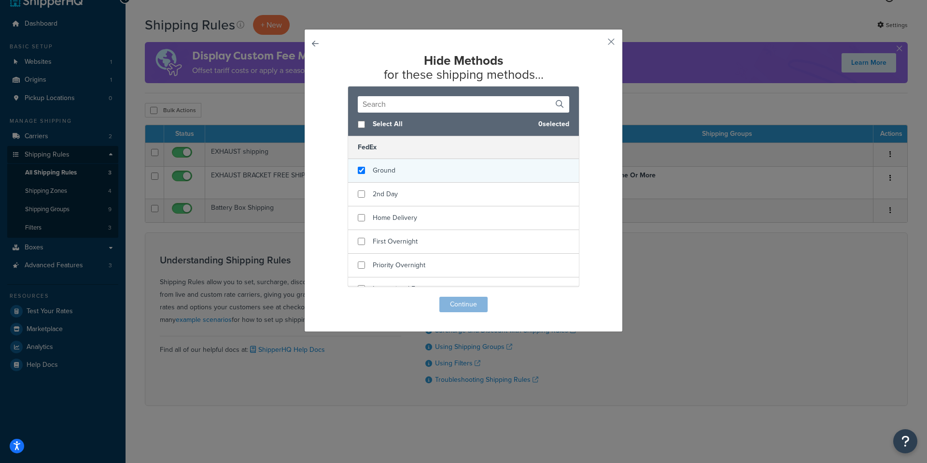
checkbox input "true"
drag, startPoint x: 355, startPoint y: 161, endPoint x: 350, endPoint y: 170, distance: 10.4
click at [351, 169] on div "Ground" at bounding box center [463, 171] width 231 height 24
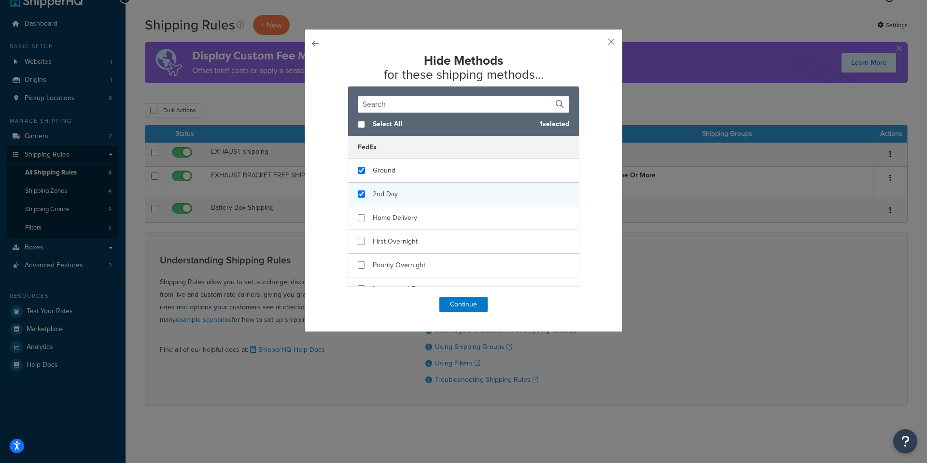
checkbox input "true"
click at [393, 193] on span "2nd Day" at bounding box center [385, 194] width 25 height 10
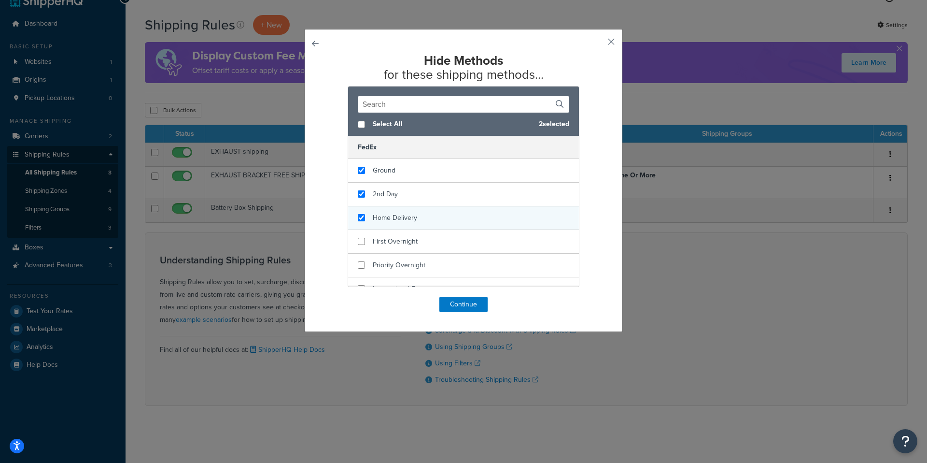
checkbox input "true"
click at [406, 207] on div "Home Delivery" at bounding box center [463, 218] width 231 height 24
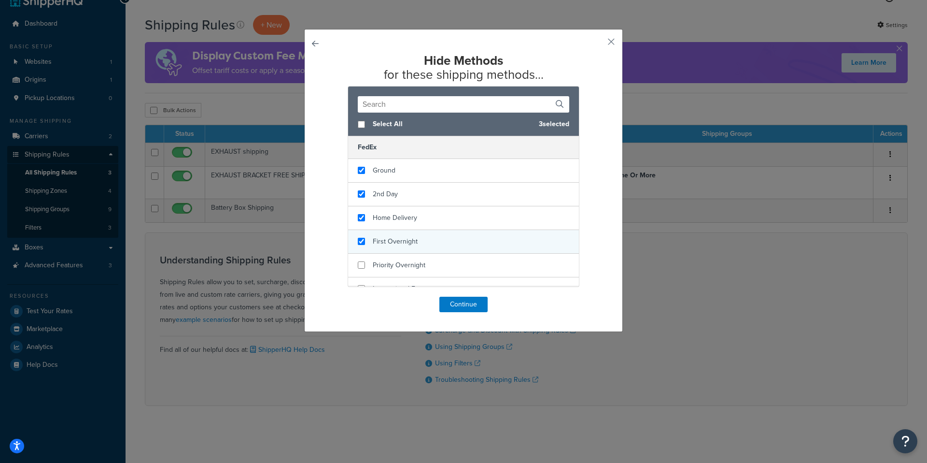
checkbox input "true"
click at [398, 234] on div "First Overnight" at bounding box center [463, 242] width 231 height 24
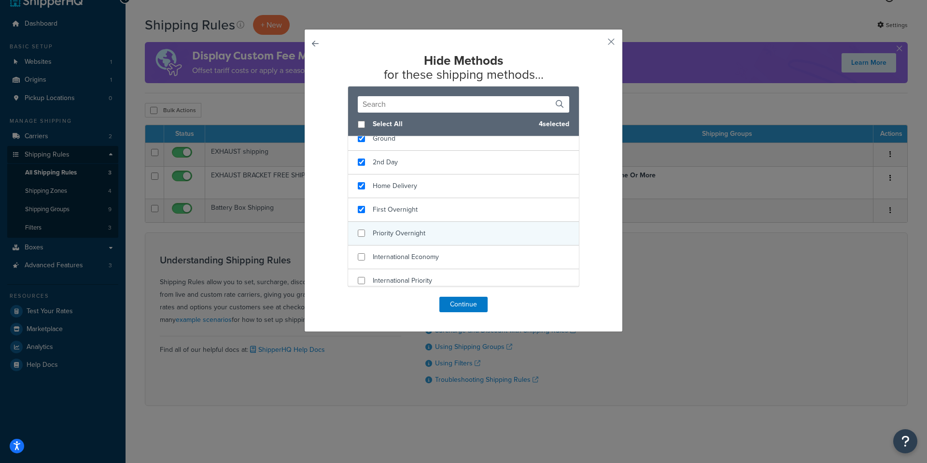
scroll to position [54, 0]
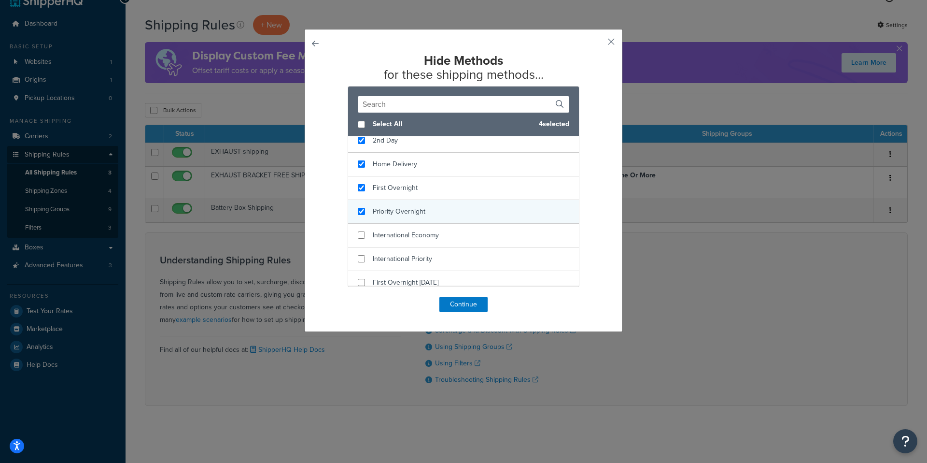
checkbox input "true"
click at [410, 219] on div "Priority Overnight" at bounding box center [463, 212] width 231 height 24
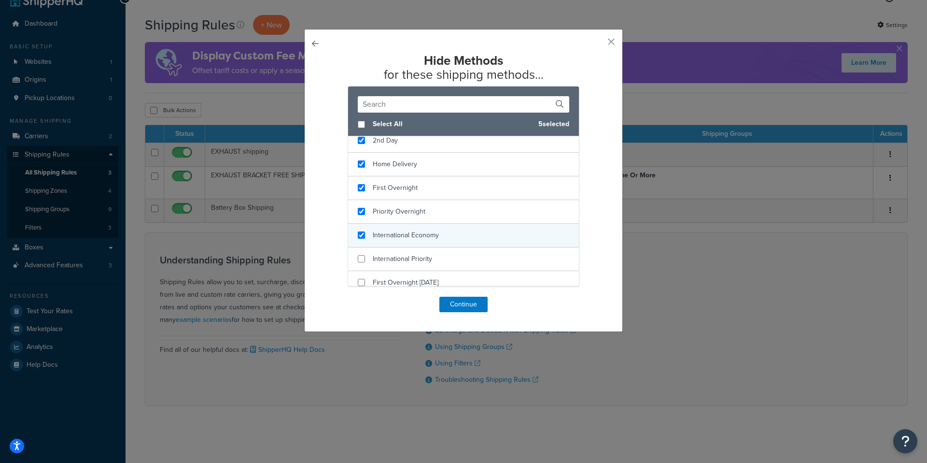
checkbox input "true"
click at [404, 235] on span "International Economy" at bounding box center [406, 235] width 66 height 10
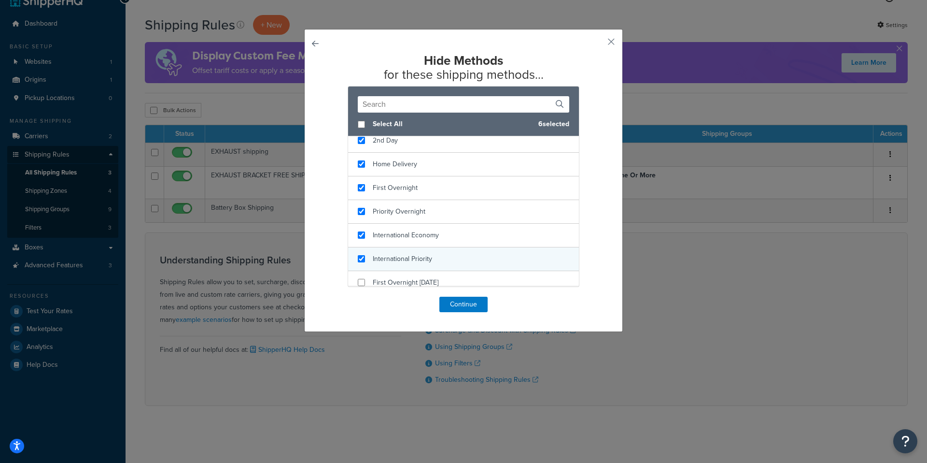
checkbox input "true"
click at [405, 252] on div "International Priority" at bounding box center [463, 259] width 231 height 24
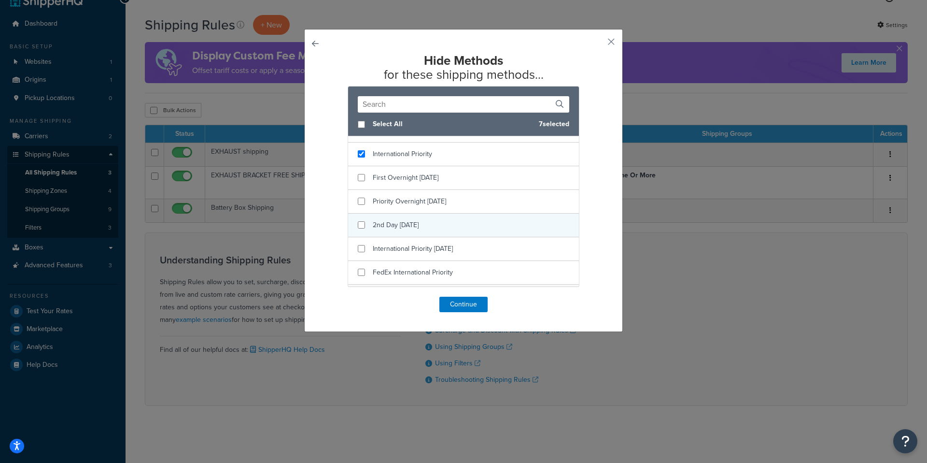
scroll to position [175, 0]
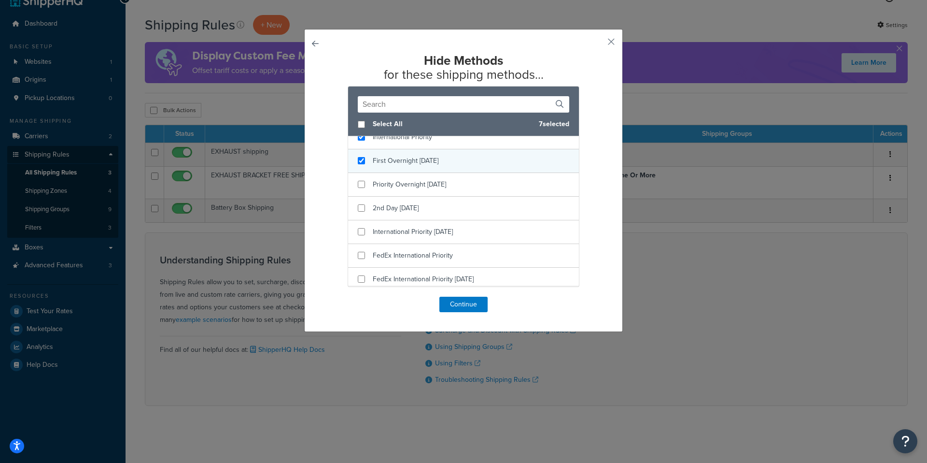
checkbox input "true"
click at [397, 164] on span "First Overnight Saturday" at bounding box center [406, 160] width 66 height 10
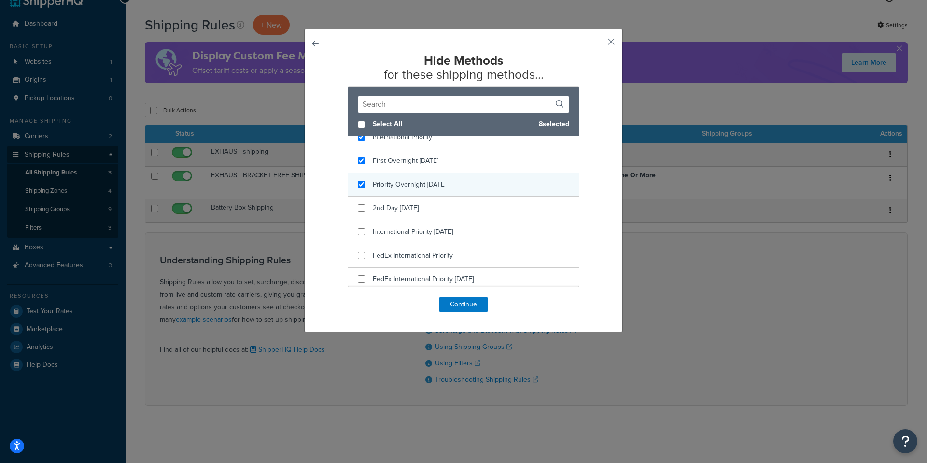
checkbox input "true"
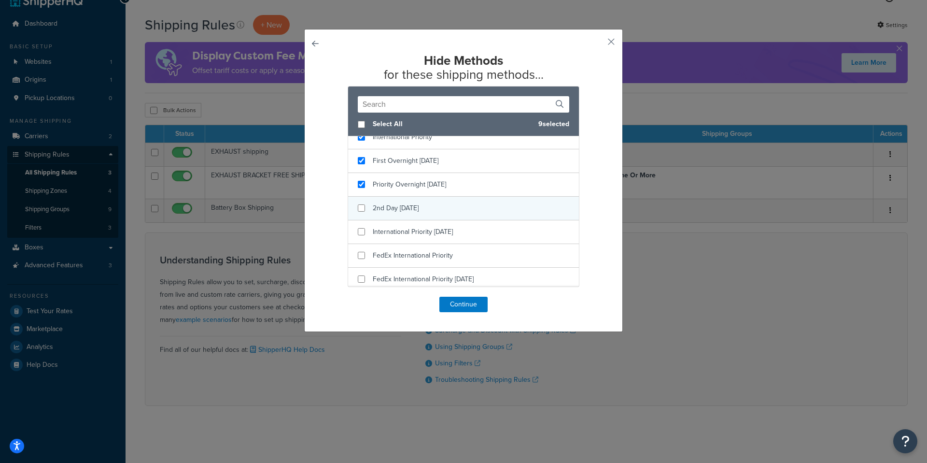
drag, startPoint x: 400, startPoint y: 192, endPoint x: 400, endPoint y: 209, distance: 16.4
click at [400, 192] on div "Priority Overnight Saturday" at bounding box center [463, 185] width 231 height 24
checkbox input "true"
click at [398, 215] on div "2nd Day Saturday" at bounding box center [396, 208] width 46 height 14
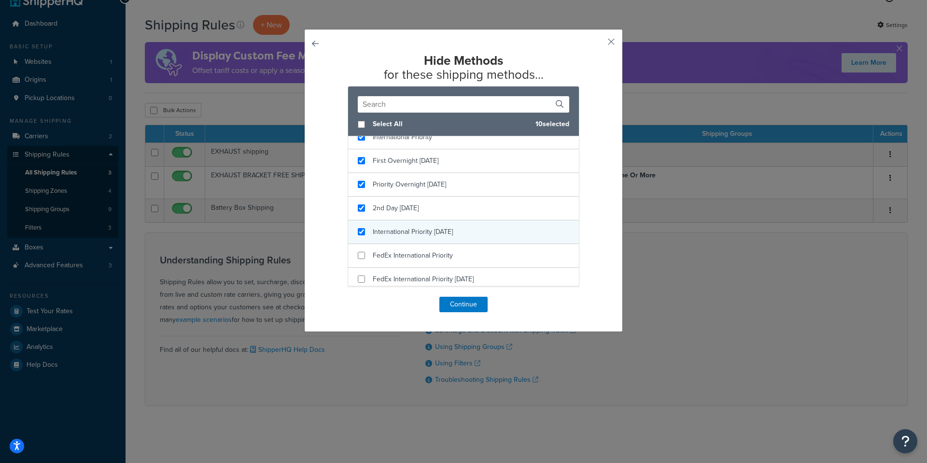
checkbox input "true"
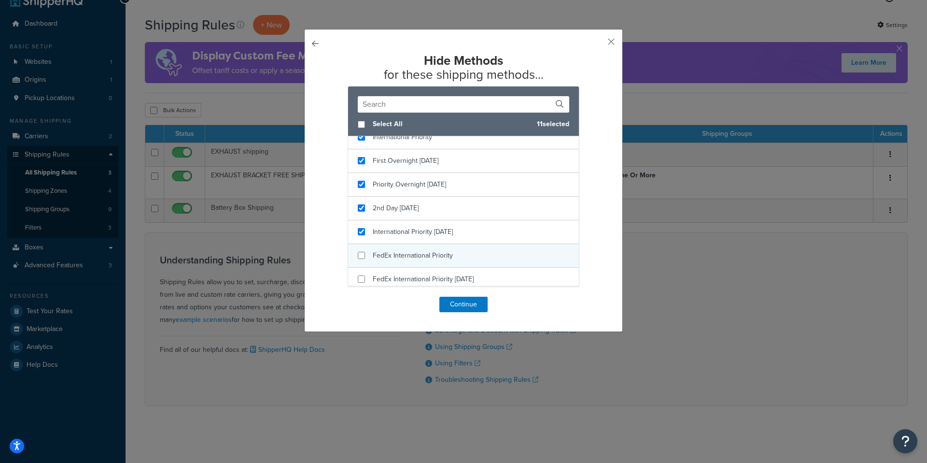
drag, startPoint x: 410, startPoint y: 236, endPoint x: 412, endPoint y: 247, distance: 10.9
click at [410, 237] on span "International Priority Saturday" at bounding box center [413, 231] width 80 height 10
checkbox input "true"
drag, startPoint x: 413, startPoint y: 250, endPoint x: 410, endPoint y: 264, distance: 13.7
click at [413, 251] on div "FedEx International Priority" at bounding box center [413, 256] width 80 height 14
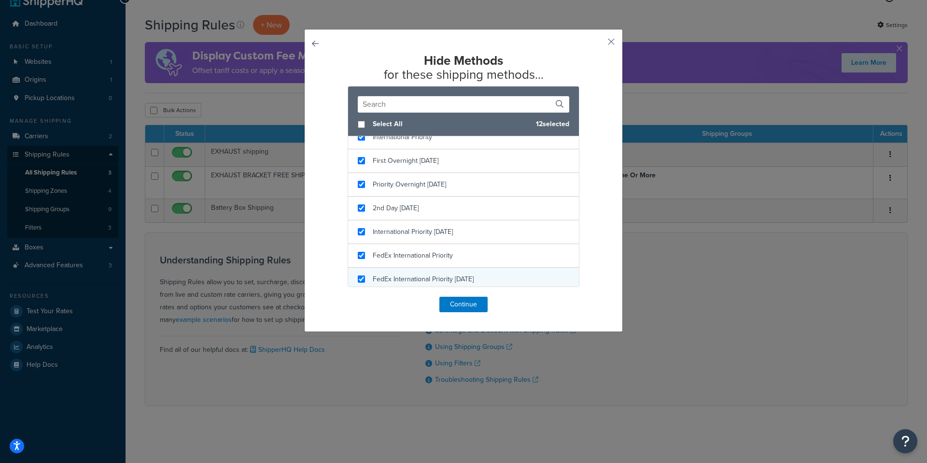
checkbox input "true"
drag, startPoint x: 404, startPoint y: 279, endPoint x: 409, endPoint y: 274, distance: 6.8
click at [405, 279] on span "FedEx International Priority Saturday" at bounding box center [423, 279] width 101 height 10
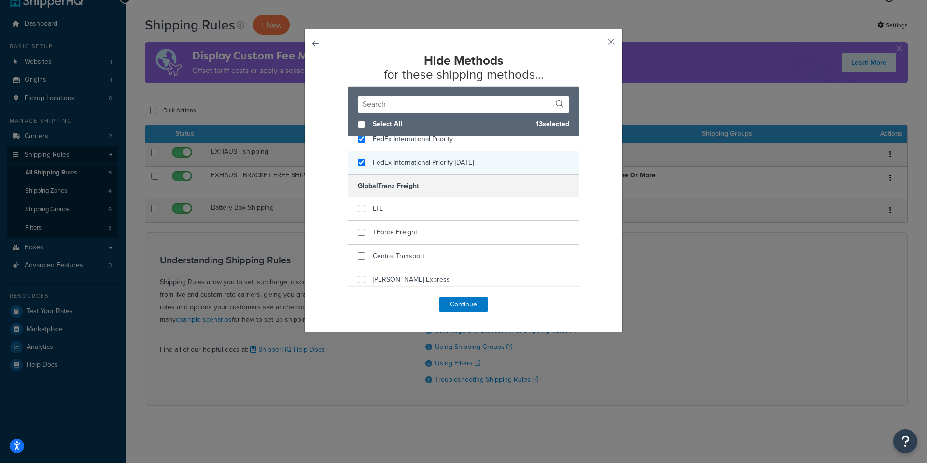
scroll to position [286, 0]
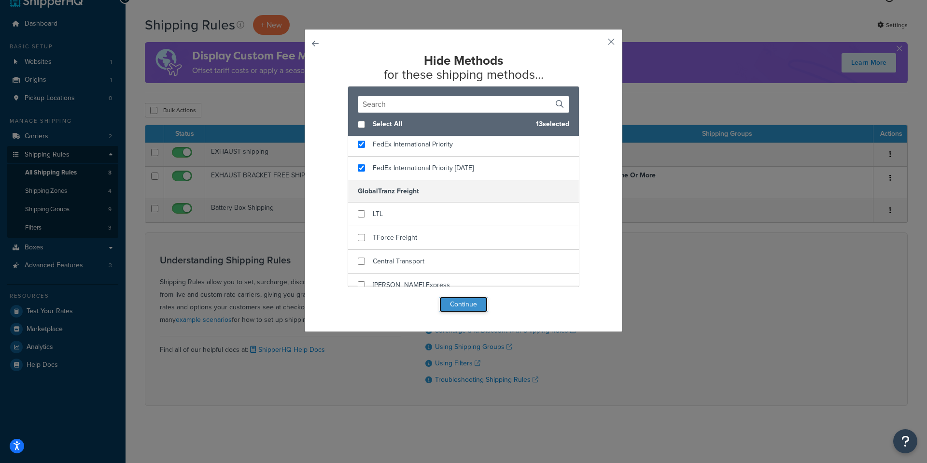
click at [473, 301] on button "Continue" at bounding box center [463, 303] width 48 height 15
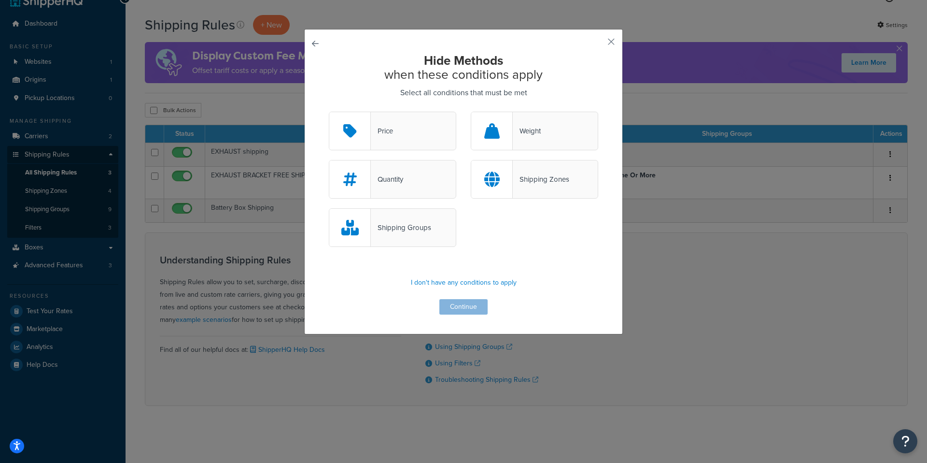
click at [466, 306] on div "Hide Methods when these conditions apply Select all conditions that must be met…" at bounding box center [463, 184] width 269 height 261
click at [451, 251] on div "Shipping Groups" at bounding box center [464, 232] width 284 height 48
click at [607, 41] on div "Hide Methods when these conditions apply Select all conditions that must be met…" at bounding box center [463, 181] width 319 height 305
click at [616, 40] on div "Hide Methods when these conditions apply Select all conditions that must be met…" at bounding box center [463, 181] width 319 height 305
click at [598, 44] on button "button" at bounding box center [597, 45] width 2 height 2
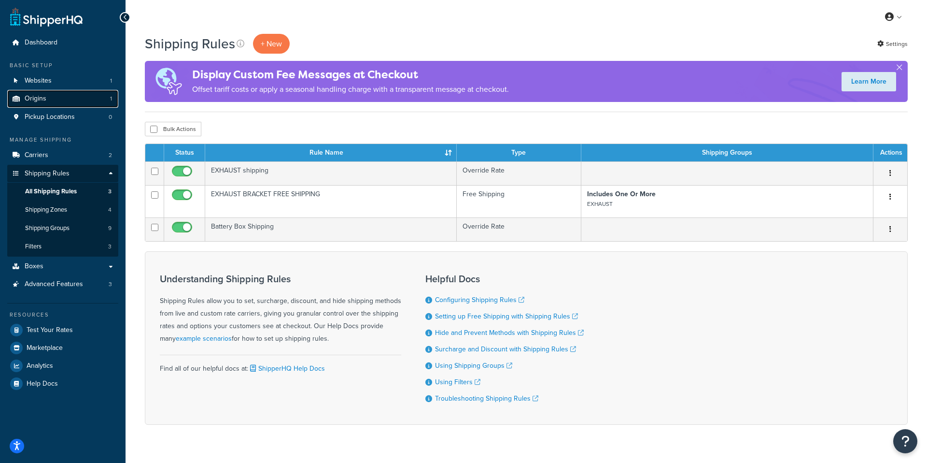
click at [56, 101] on link "Origins 1" at bounding box center [62, 99] width 111 height 18
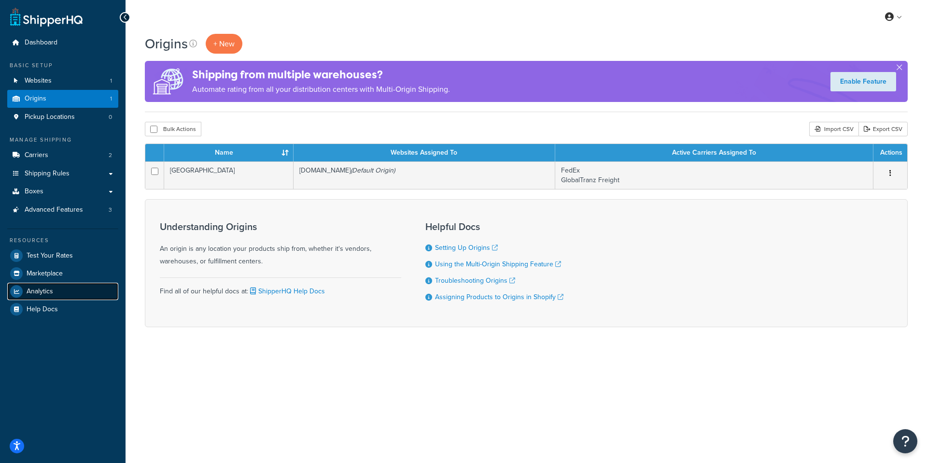
click at [35, 287] on span "Analytics" at bounding box center [40, 291] width 27 height 8
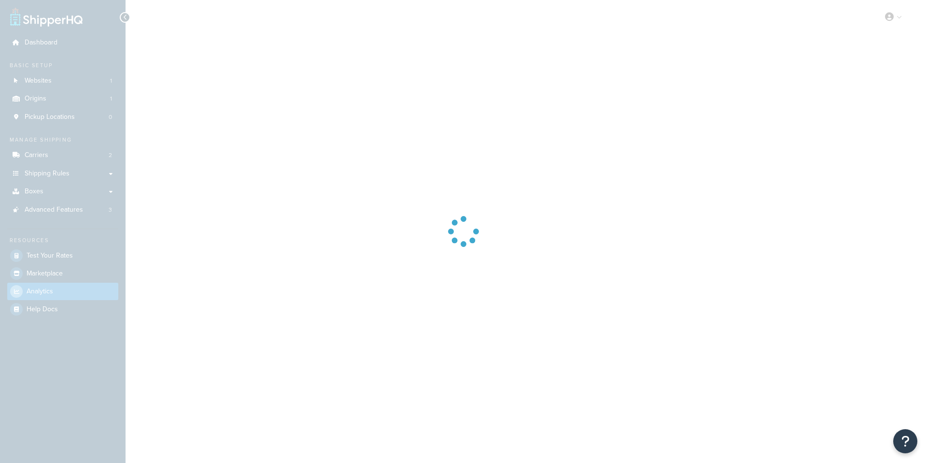
select select "last_7_days"
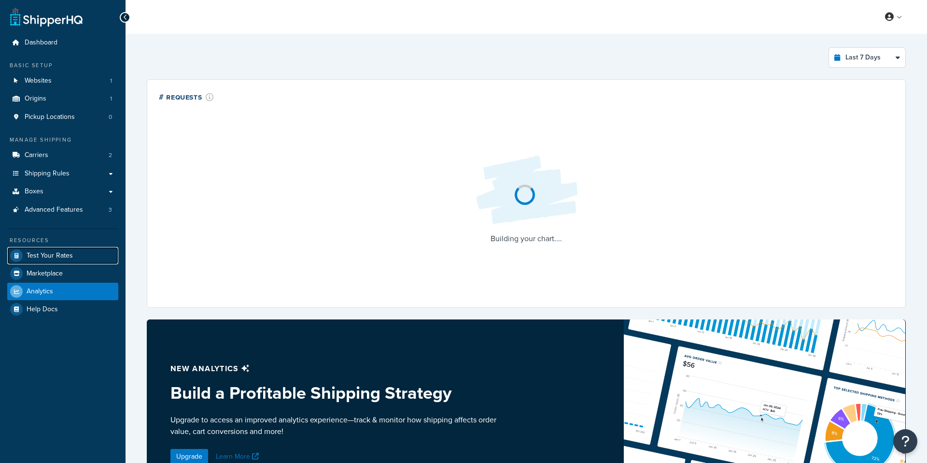
click at [36, 252] on span "Test Your Rates" at bounding box center [50, 256] width 46 height 8
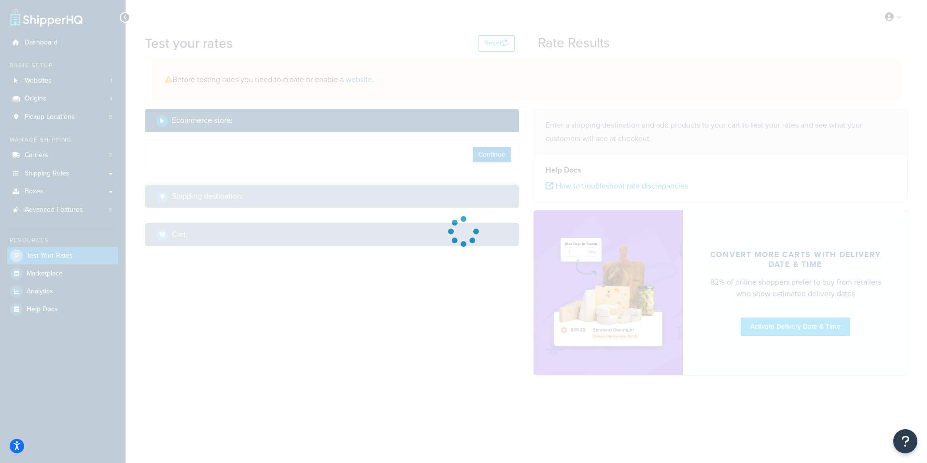
select select "TX"
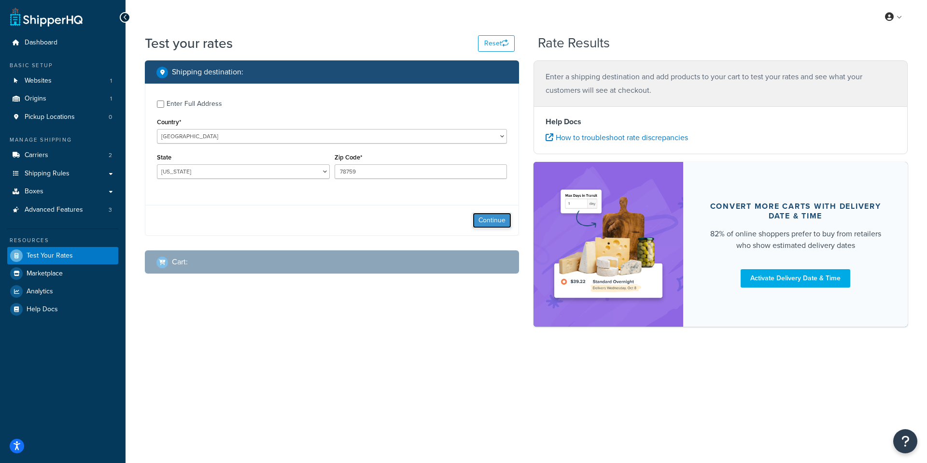
click at [496, 222] on button "Continue" at bounding box center [492, 219] width 39 height 15
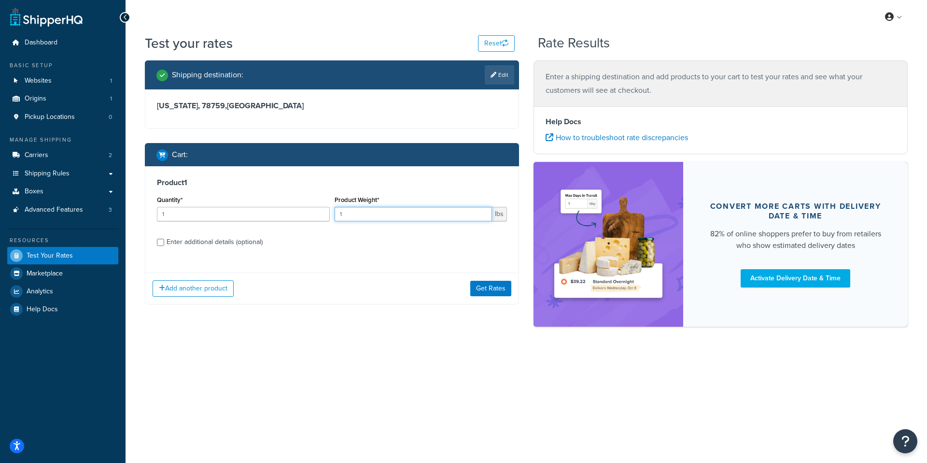
drag, startPoint x: 351, startPoint y: 219, endPoint x: 315, endPoint y: 223, distance: 36.4
click at [315, 223] on div "Quantity* 1 Product Weight* 1 lbs" at bounding box center [332, 210] width 355 height 35
type input "175"
click at [400, 240] on label "Enter additional details (optional)" at bounding box center [337, 240] width 340 height 15
click at [164, 240] on input "Enter additional details (optional)" at bounding box center [160, 242] width 7 height 7
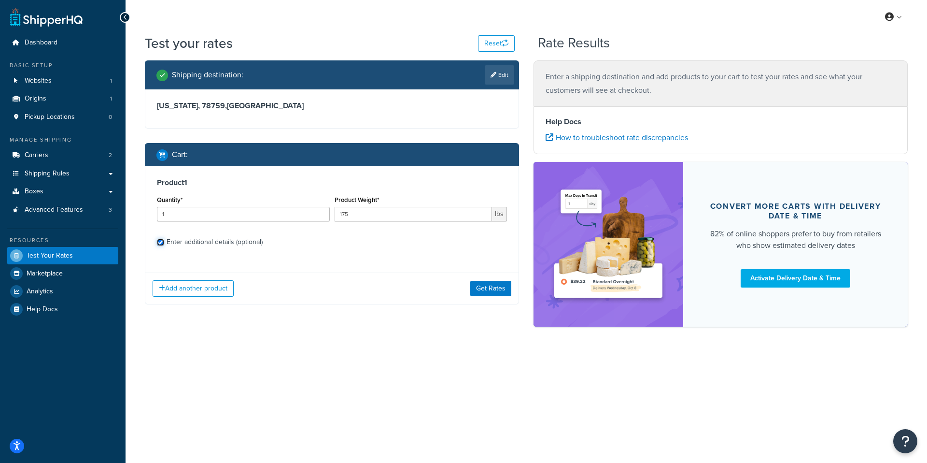
checkbox input "true"
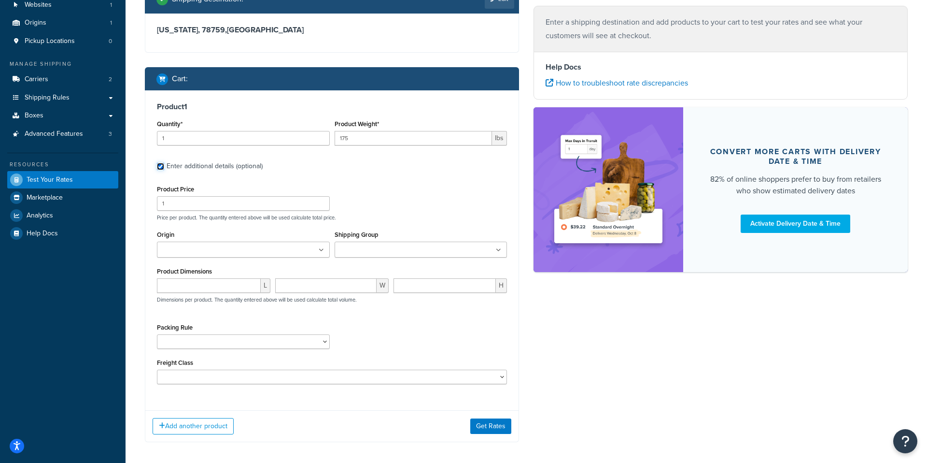
scroll to position [119, 0]
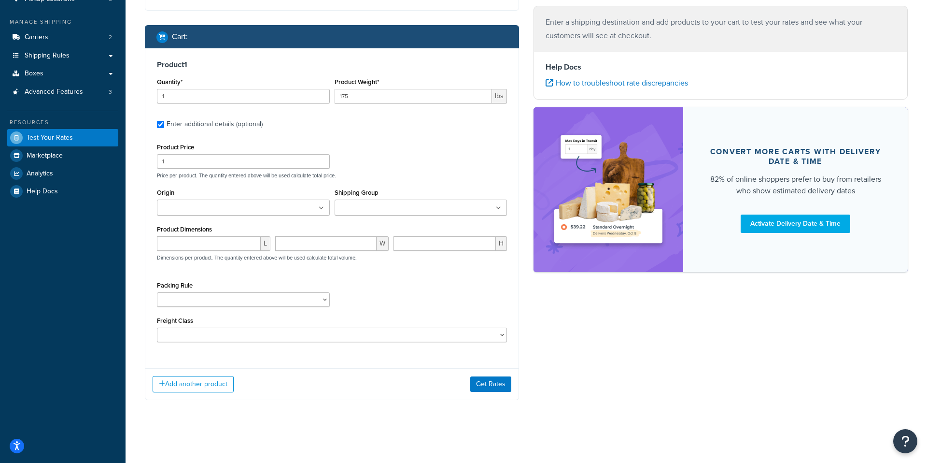
click at [347, 204] on input "Shipping Group" at bounding box center [379, 208] width 85 height 11
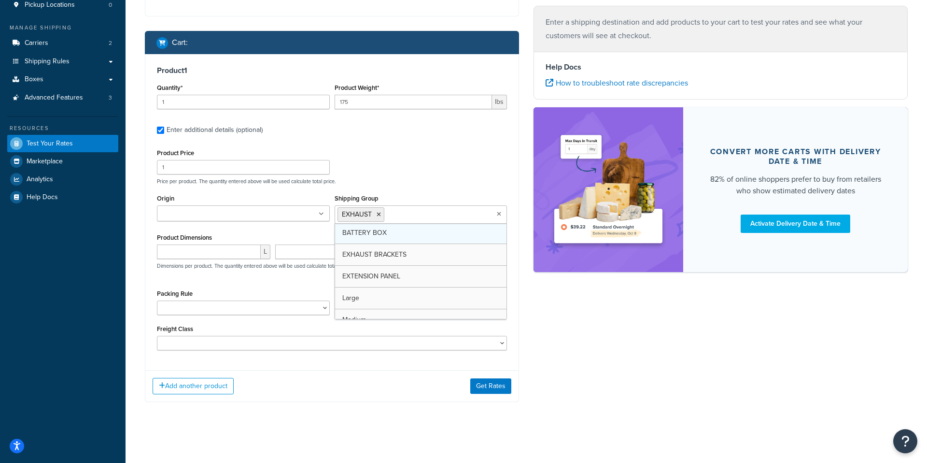
scroll to position [0, 0]
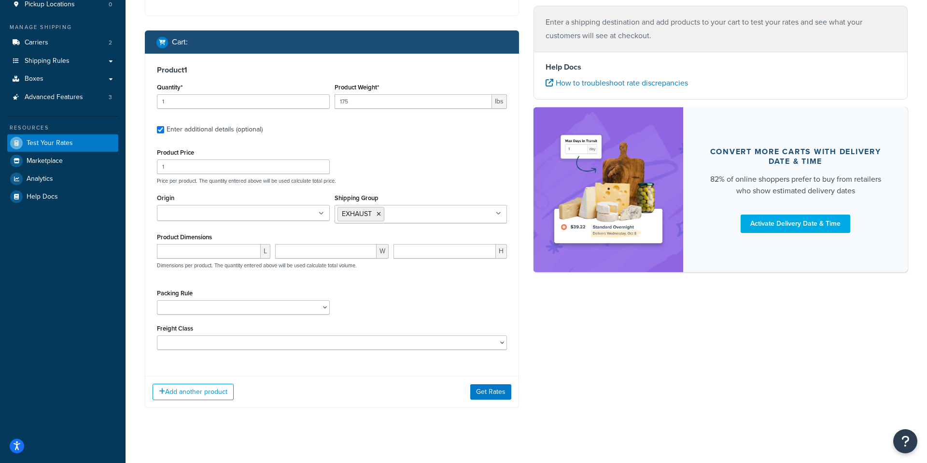
click at [366, 160] on div "Product Price 1 Price per product. The quantity entered above will be used calc…" at bounding box center [332, 165] width 355 height 38
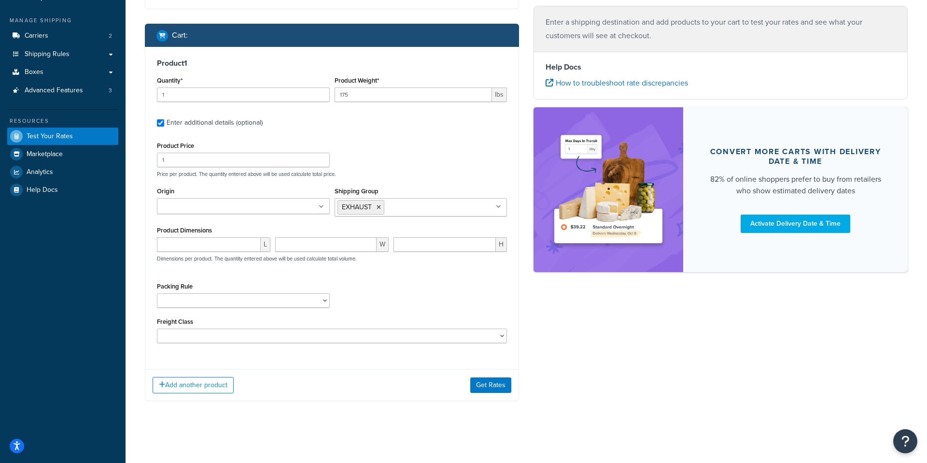
click at [244, 219] on div "Origin Miami" at bounding box center [244, 202] width 178 height 37
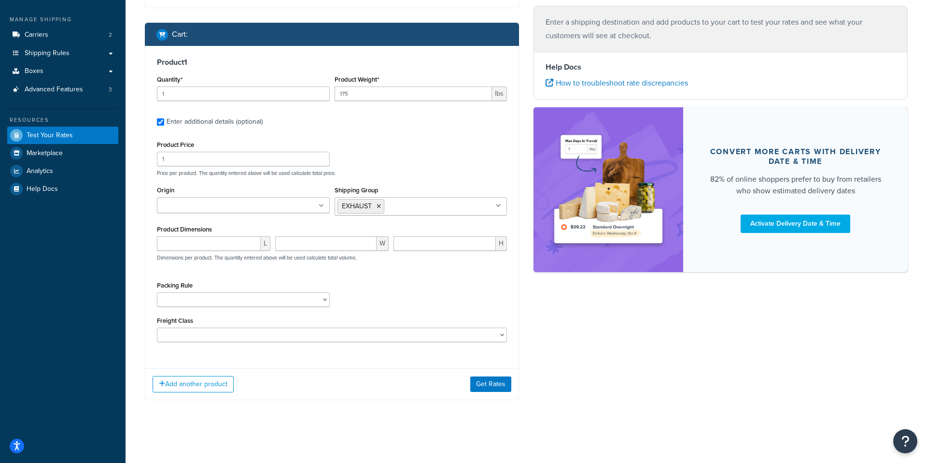
click at [251, 201] on ul at bounding box center [243, 205] width 173 height 16
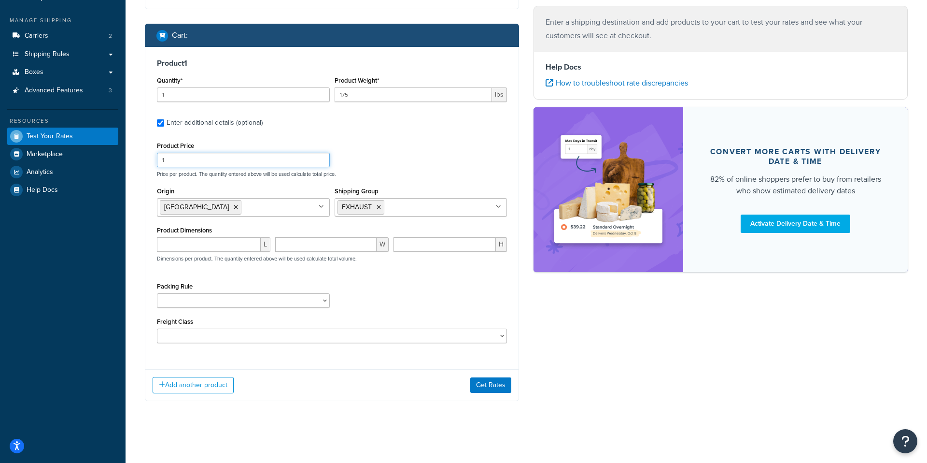
scroll to position [122, 0]
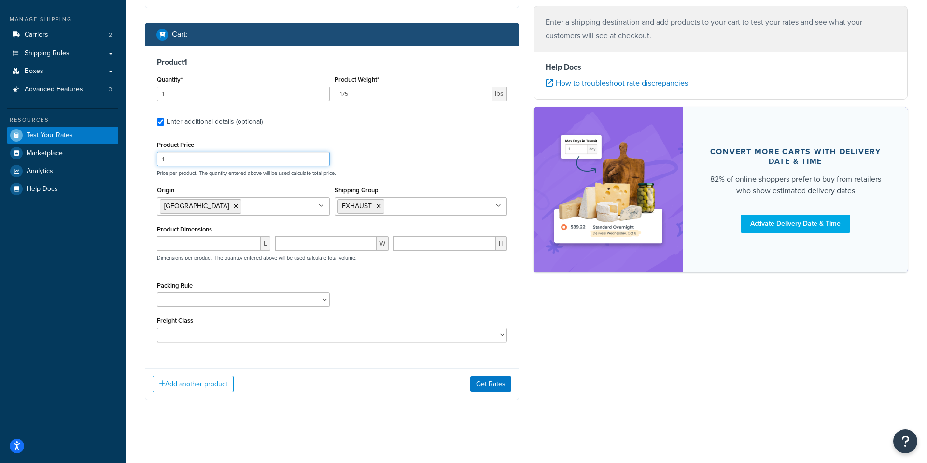
drag, startPoint x: 176, startPoint y: 159, endPoint x: 151, endPoint y: 159, distance: 25.1
click at [151, 159] on div "Product 1 Quantity* 1 Product Weight* 175 lbs Enter additional details (optiona…" at bounding box center [331, 203] width 373 height 315
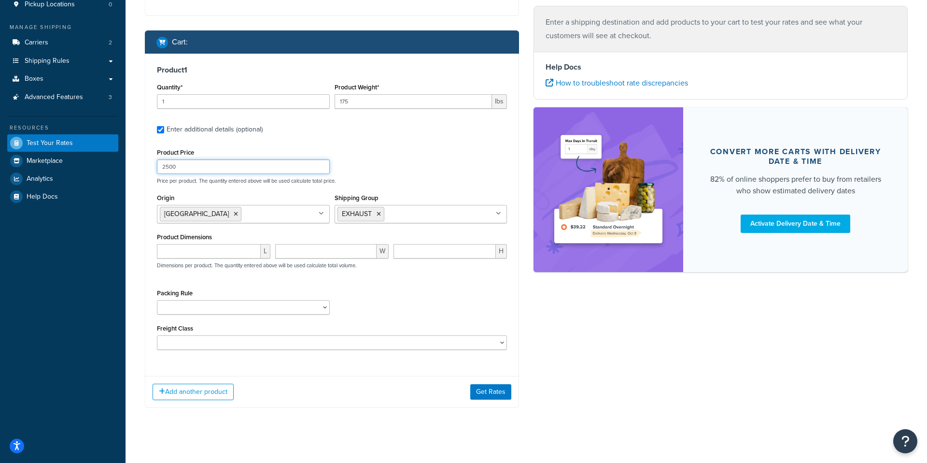
scroll to position [109, 0]
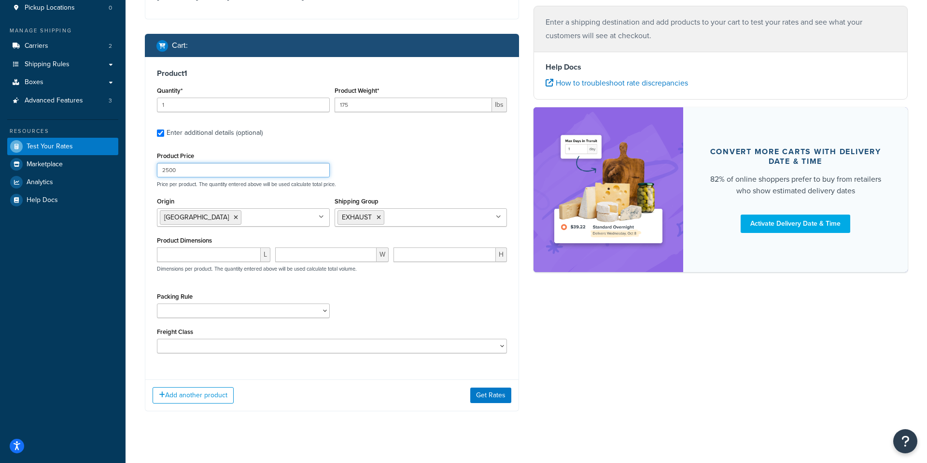
type input "2500"
click at [238, 259] on input "number" at bounding box center [209, 254] width 104 height 14
type input "4440"
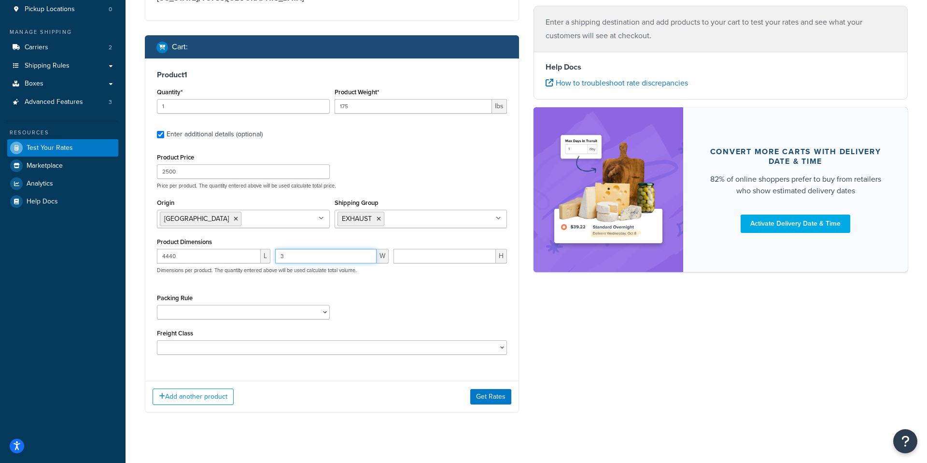
type input "3"
click at [405, 258] on input "0" at bounding box center [444, 255] width 102 height 14
type input "03"
click at [351, 259] on input "3" at bounding box center [325, 255] width 101 height 14
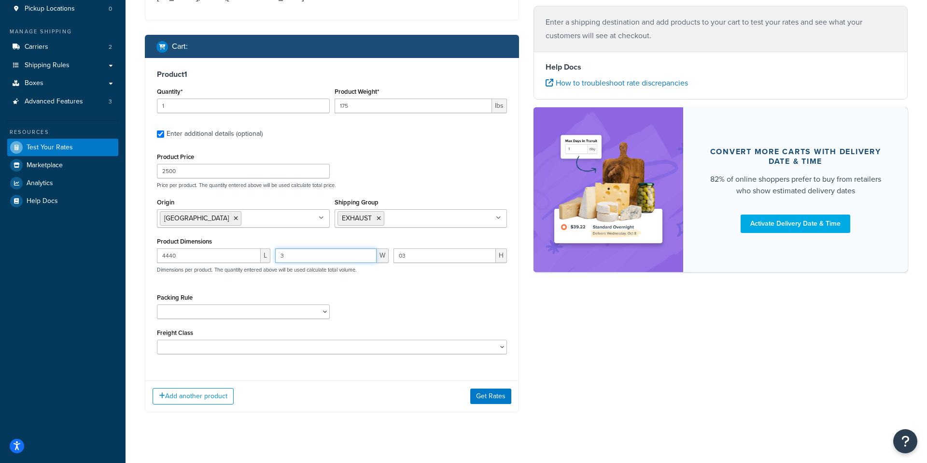
click at [351, 259] on input "3" at bounding box center [325, 255] width 101 height 14
type input "4"
type input "40"
click at [244, 263] on input "4440" at bounding box center [209, 255] width 104 height 14
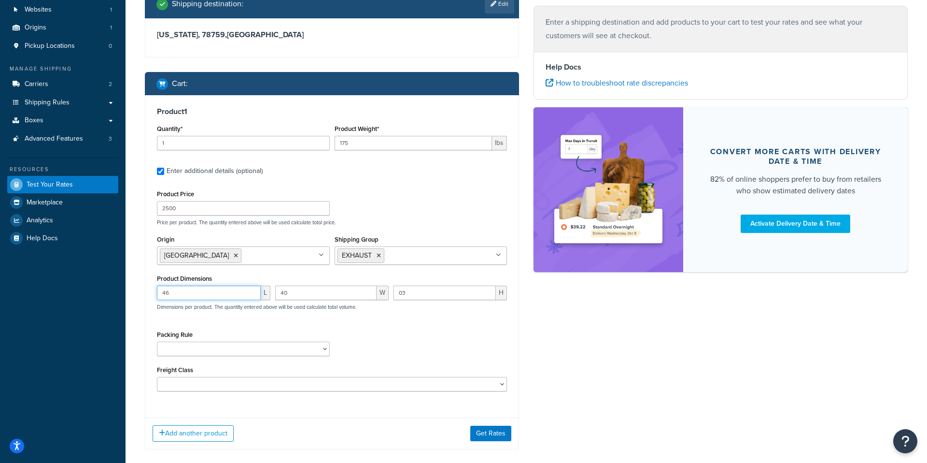
scroll to position [54, 0]
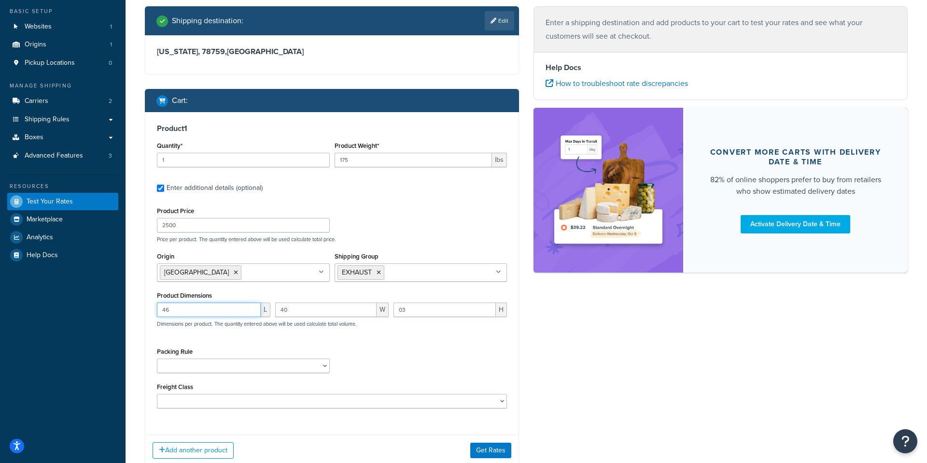
type input "46"
click at [365, 355] on div "Packing Rule" at bounding box center [332, 362] width 355 height 35
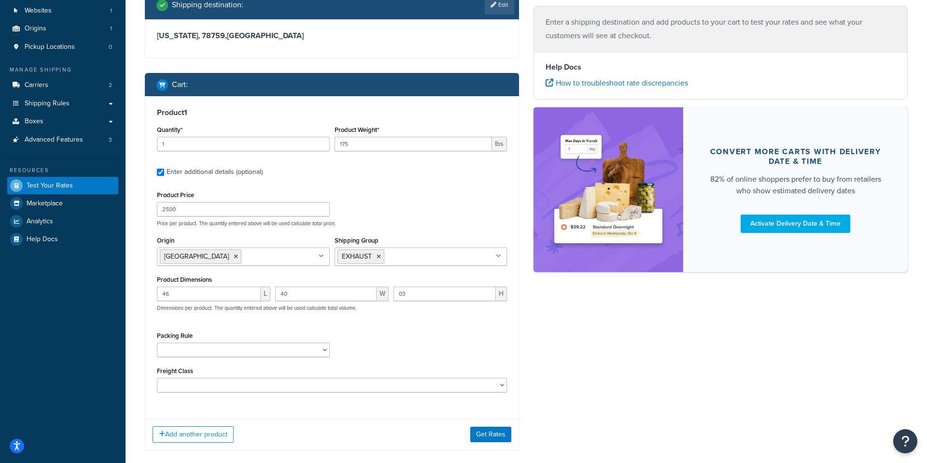
scroll to position [122, 0]
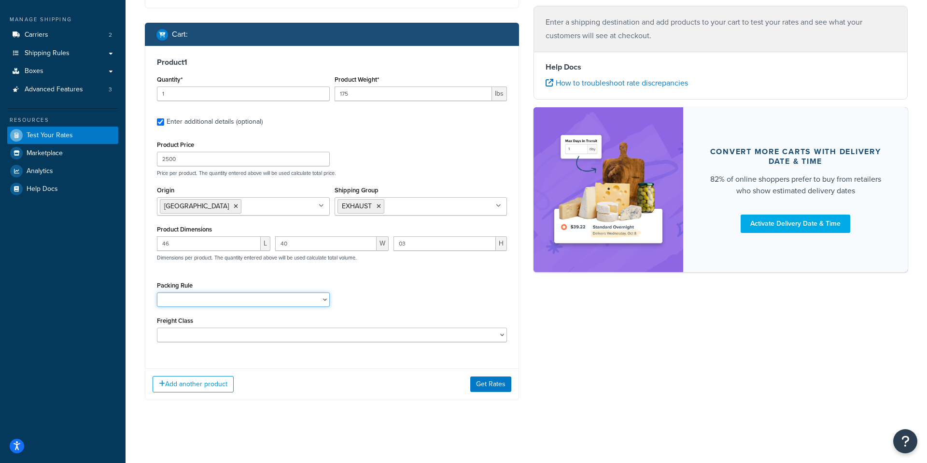
click at [217, 301] on select "Packing Rule" at bounding box center [243, 299] width 173 height 14
click at [157, 292] on select "Packing Rule" at bounding box center [243, 299] width 173 height 14
click at [233, 327] on select "50 55 60 65 70 77.5 85 92.5 100 110 125 150 175 200 250 300 400 500" at bounding box center [332, 334] width 350 height 14
select select "55"
click at [157, 327] on select "50 55 60 65 70 77.5 85 92.5 100 110 125 150 175 200 250 300 400 500" at bounding box center [332, 334] width 350 height 14
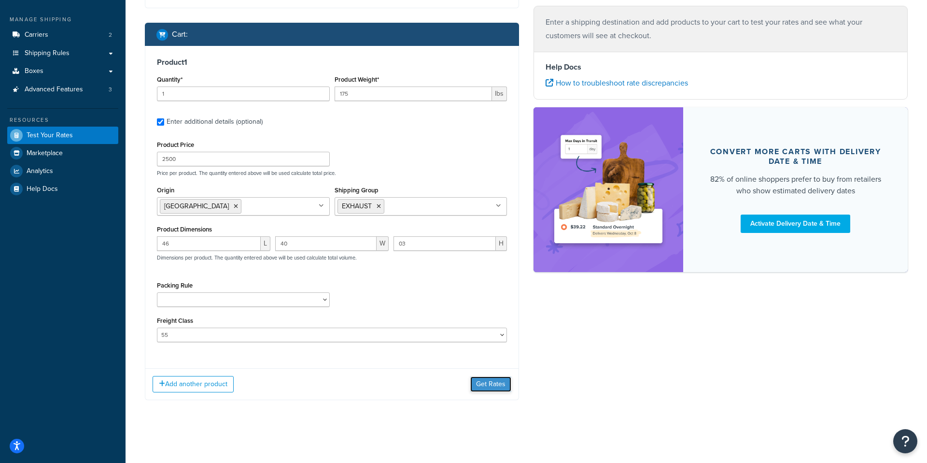
click at [491, 386] on button "Get Rates" at bounding box center [490, 383] width 41 height 15
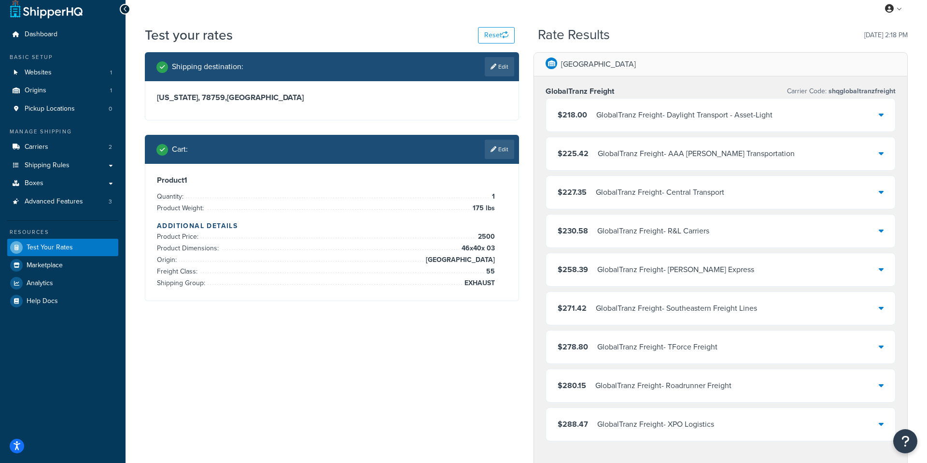
scroll to position [7, 0]
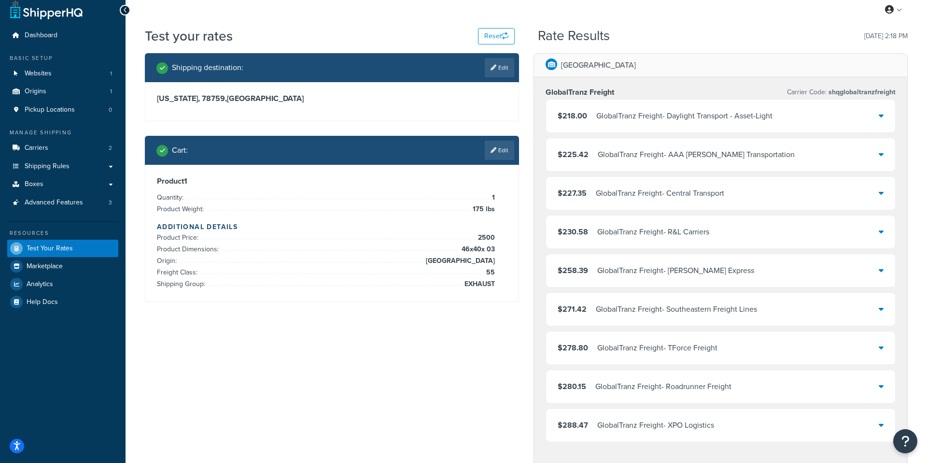
click at [720, 130] on div "$218.00 GlobalTranz Freight - Daylight Transport - Asset-Light" at bounding box center [720, 115] width 349 height 33
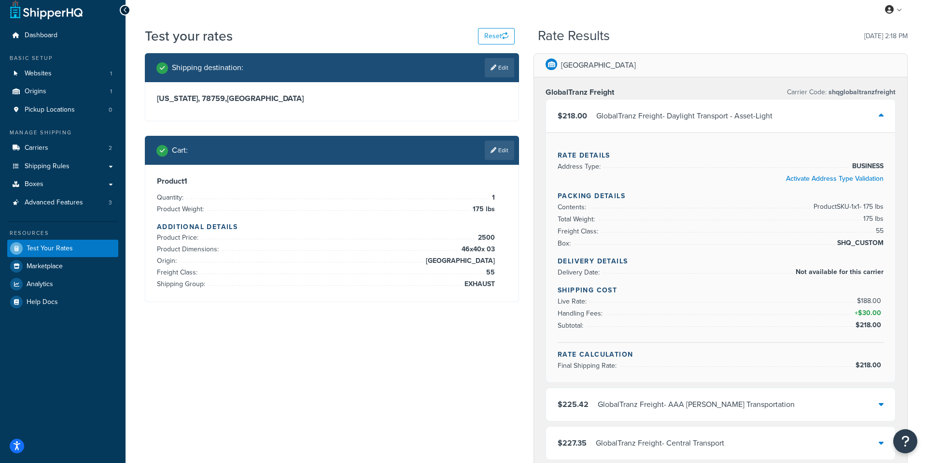
click at [704, 119] on div "GlobalTranz Freight - Daylight Transport - Asset-Light" at bounding box center [684, 116] width 176 height 14
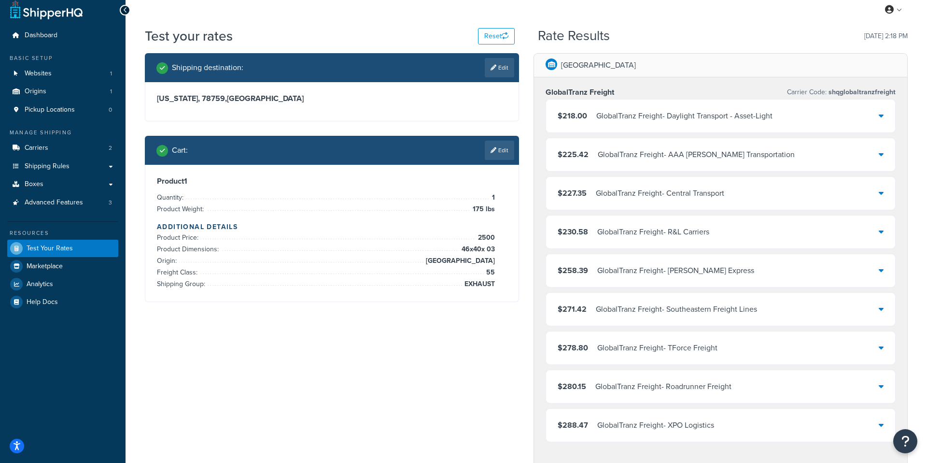
scroll to position [0, 0]
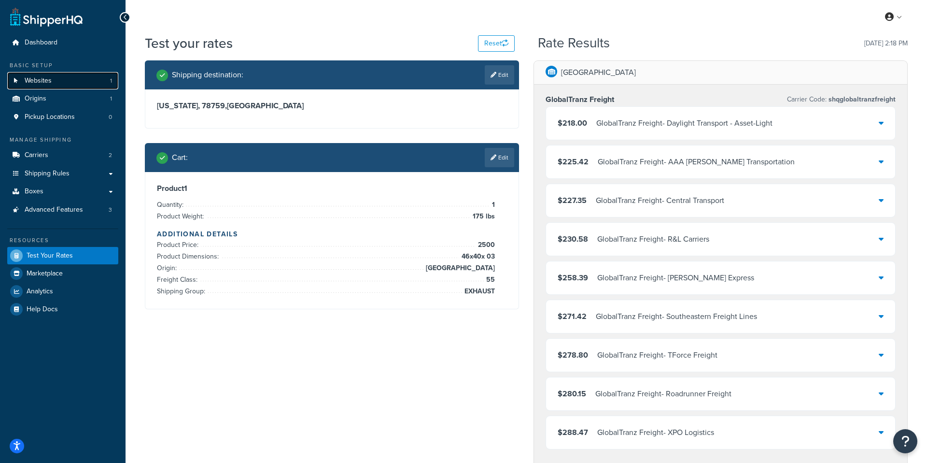
click at [20, 80] on icon at bounding box center [16, 81] width 10 height 6
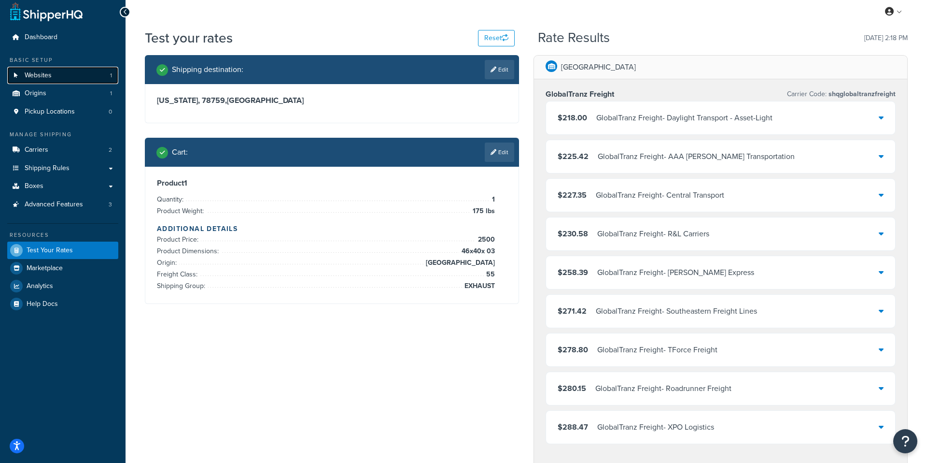
scroll to position [8, 0]
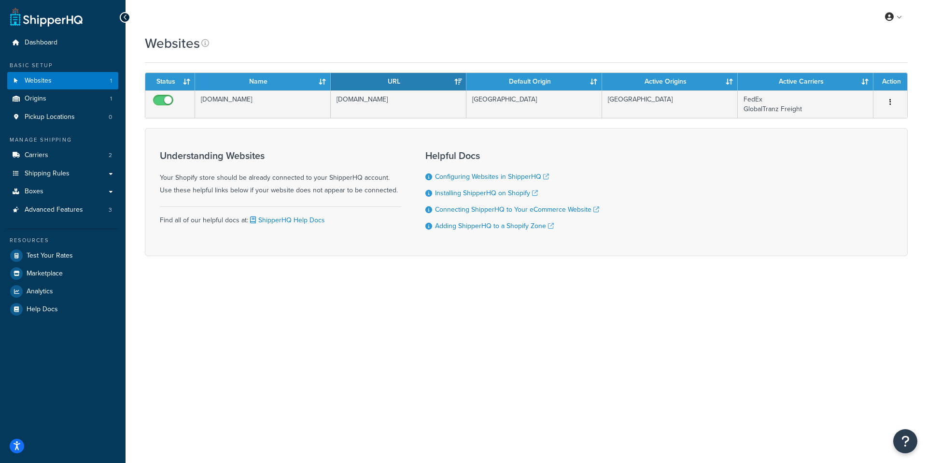
click at [32, 89] on div "Basic Setup Websites 1 Origins 1 Pickup Locations 0" at bounding box center [62, 93] width 111 height 65
click at [29, 110] on link "Pickup Locations 0" at bounding box center [62, 117] width 111 height 18
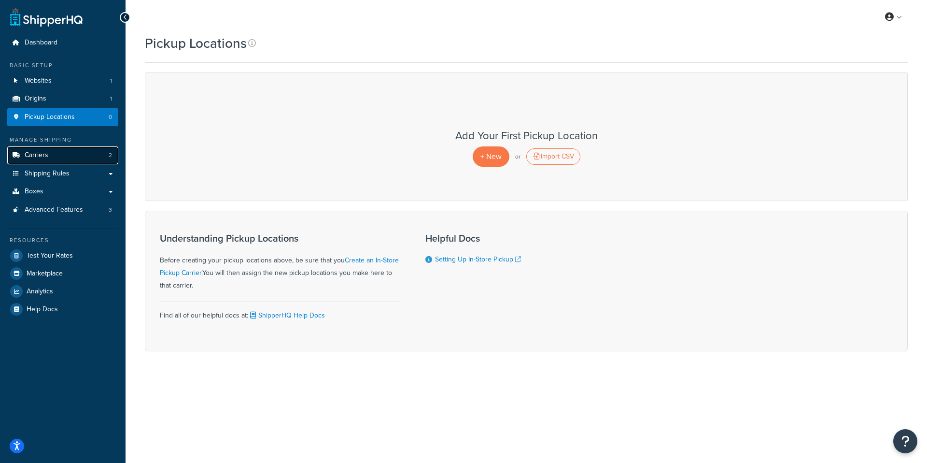
click at [56, 155] on link "Carriers 2" at bounding box center [62, 155] width 111 height 18
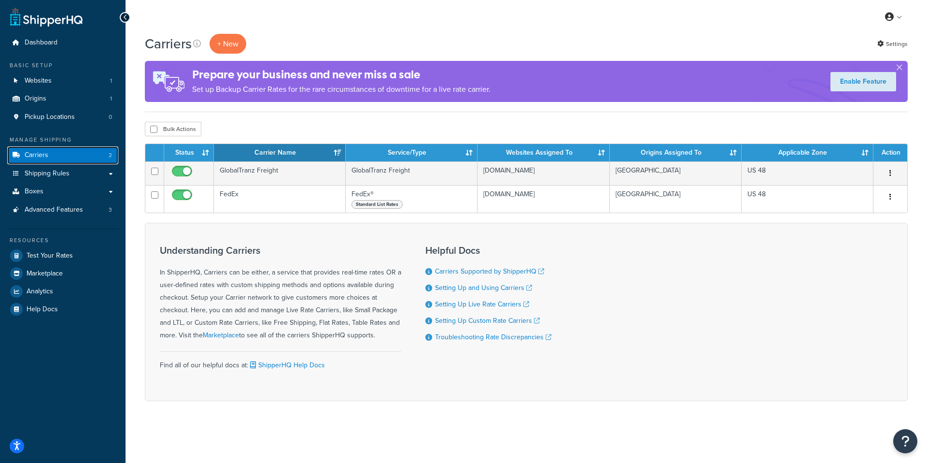
click at [56, 155] on link "Carriers 2" at bounding box center [62, 155] width 111 height 18
click at [48, 184] on link "Boxes" at bounding box center [62, 192] width 111 height 18
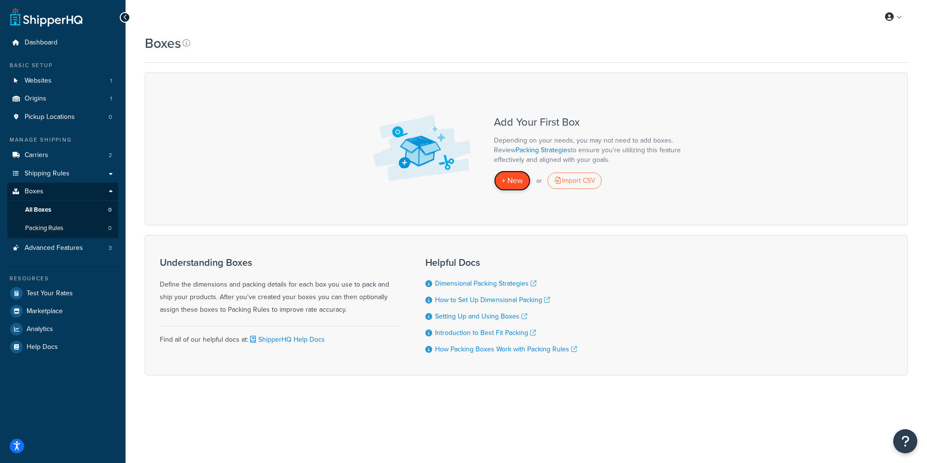
click at [509, 185] on span "+ New" at bounding box center [512, 180] width 21 height 11
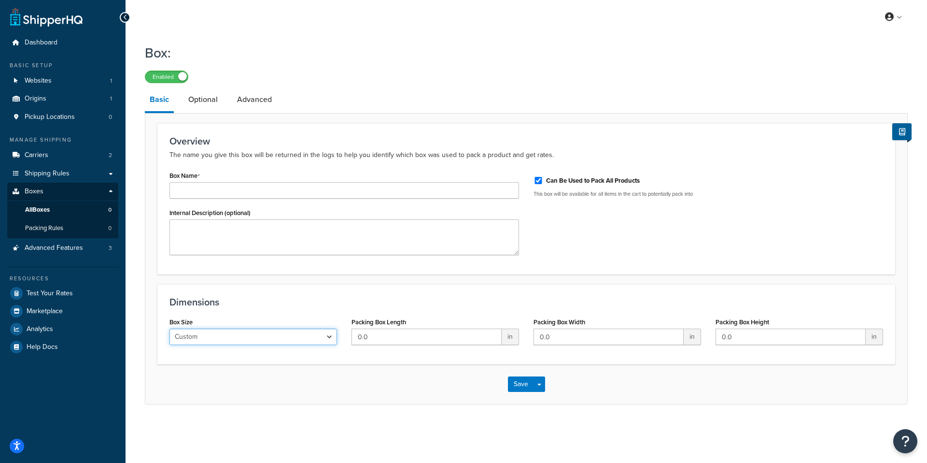
click at [223, 342] on select "Custom USPS Small Flat Box USPS Medium Flat Box USPS Large Flat Box USPS Flat E…" at bounding box center [253, 336] width 168 height 16
click at [262, 107] on link "Advanced" at bounding box center [254, 99] width 44 height 23
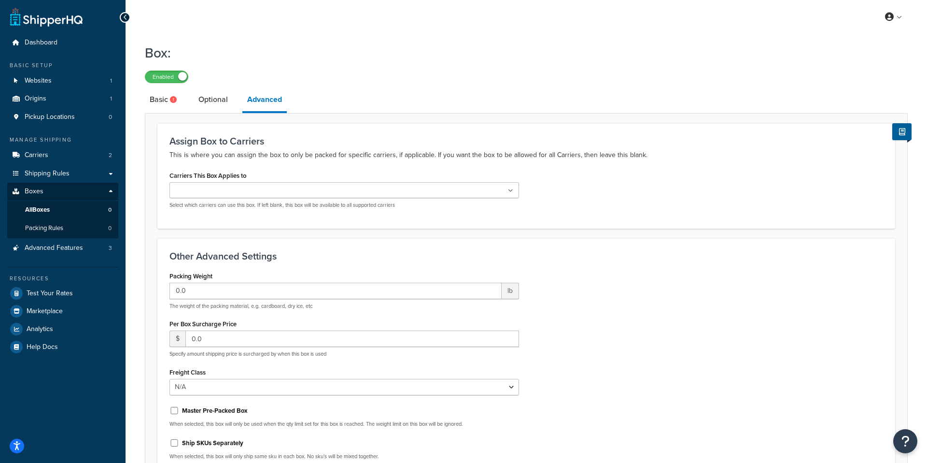
click at [240, 191] on input "Carriers This Box Applies to" at bounding box center [214, 190] width 85 height 11
click at [305, 153] on p "This is where you can assign the box to only be packed for specific carriers, i…" at bounding box center [526, 155] width 714 height 12
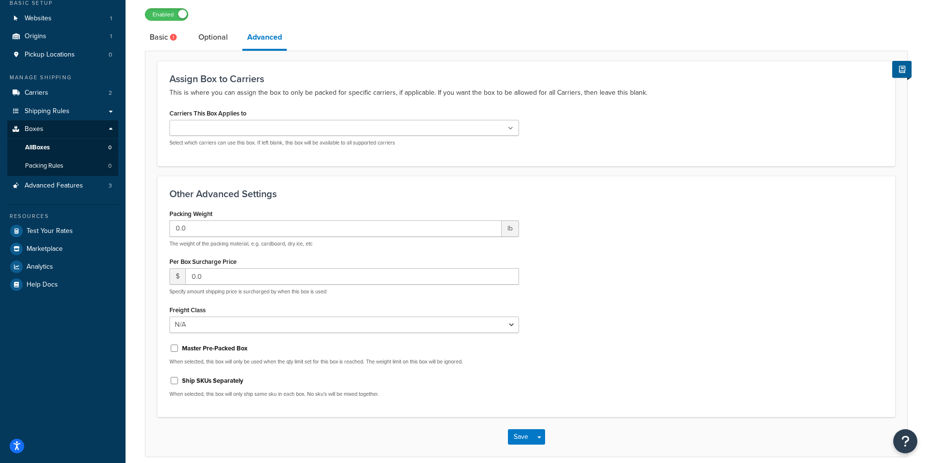
drag, startPoint x: 182, startPoint y: 67, endPoint x: 208, endPoint y: 35, distance: 41.2
click at [204, 37] on div "Basic Optional Advanced Assign Box to Carriers This is where you can assign the…" at bounding box center [526, 241] width 763 height 431
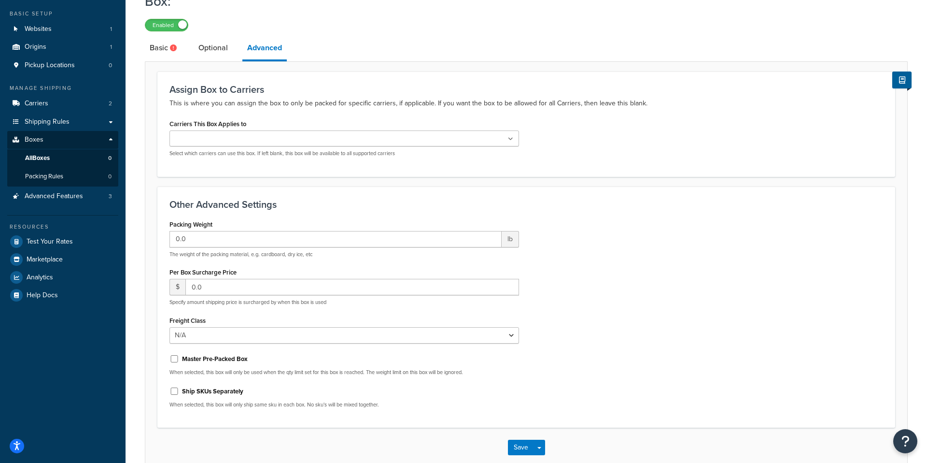
click at [208, 35] on div "Box: Enabled Basic Optional Advanced Assign Box to Carriers This is where you c…" at bounding box center [526, 227] width 763 height 480
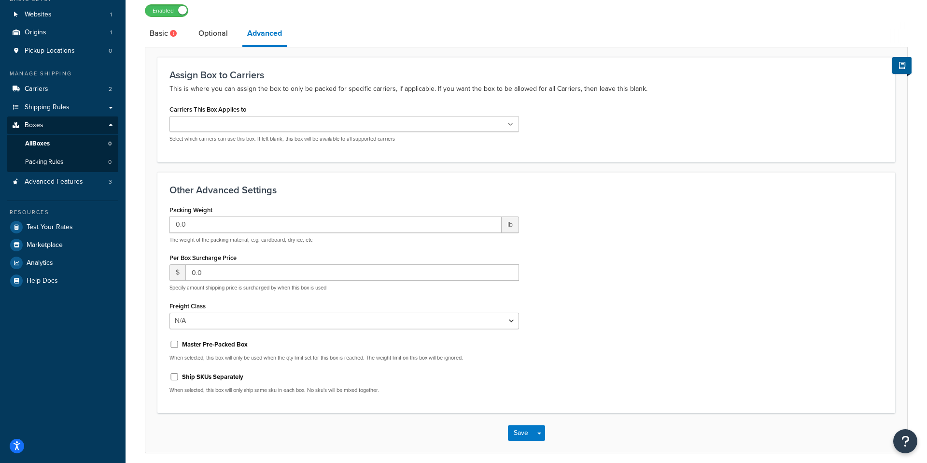
drag, startPoint x: 208, startPoint y: 46, endPoint x: 203, endPoint y: 46, distance: 5.3
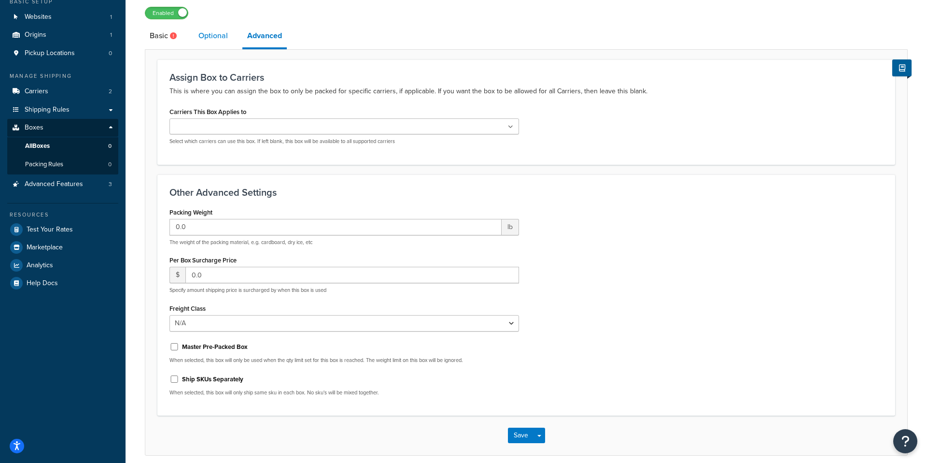
click at [204, 38] on link "Optional" at bounding box center [213, 35] width 39 height 23
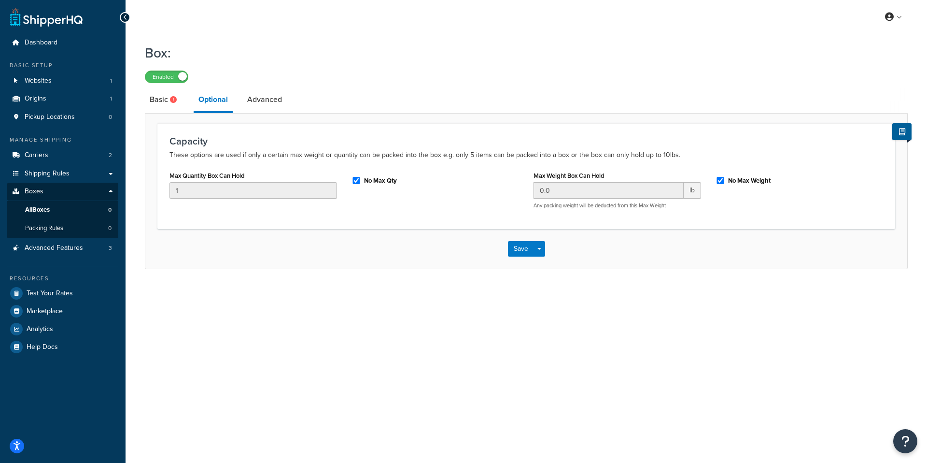
click at [127, 16] on icon at bounding box center [125, 17] width 4 height 7
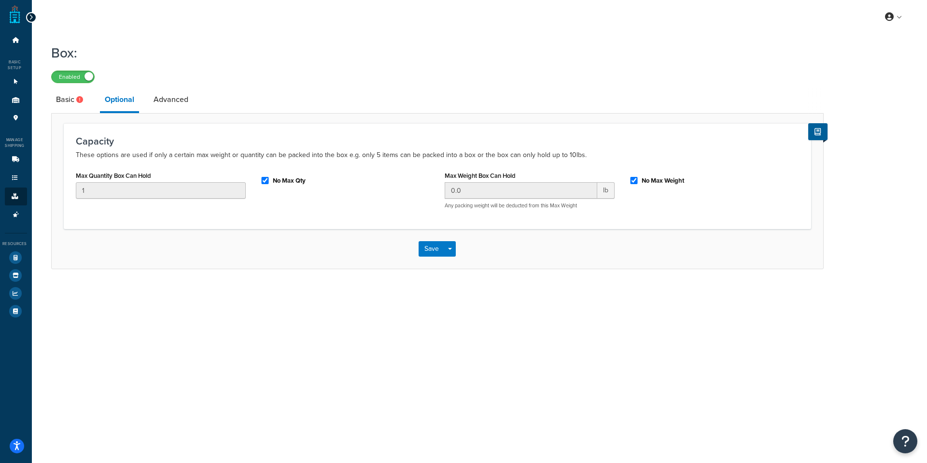
click at [64, 111] on link "Basic" at bounding box center [70, 99] width 39 height 23
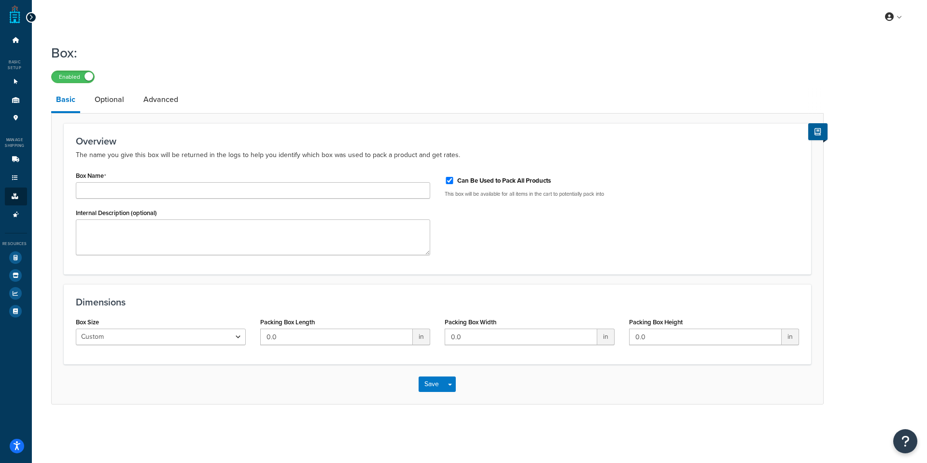
click at [64, 110] on link "Basic" at bounding box center [65, 100] width 29 height 25
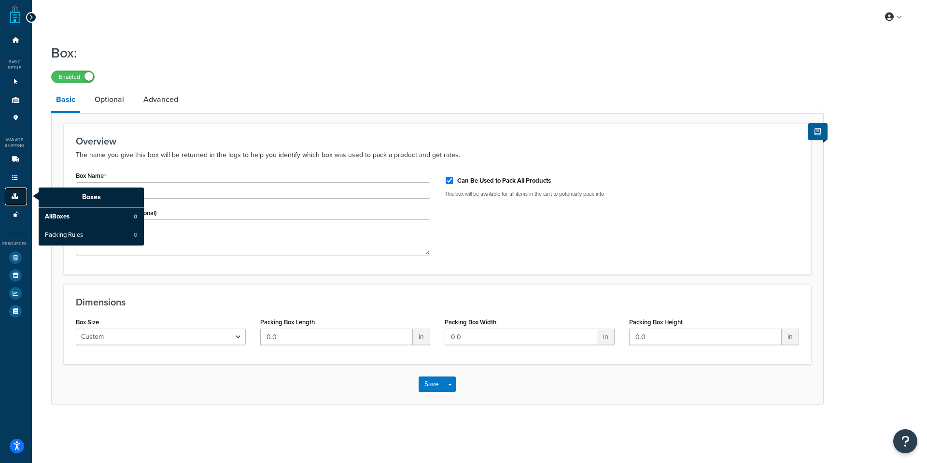
click at [19, 191] on link "Boxes" at bounding box center [16, 196] width 22 height 18
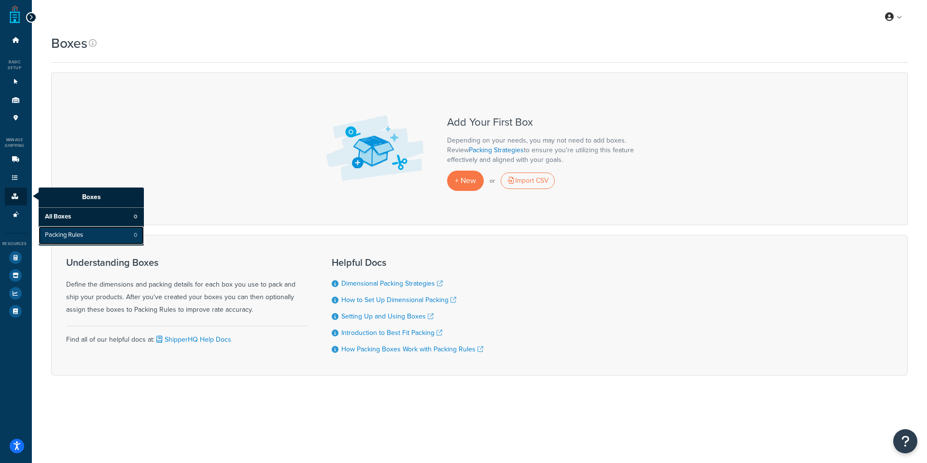
click at [64, 237] on span "Packing Rules" at bounding box center [64, 235] width 38 height 9
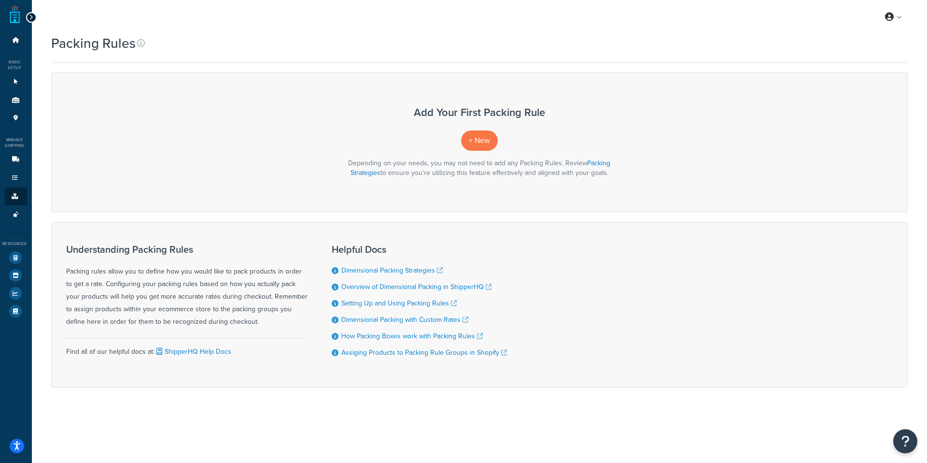
click at [503, 168] on div "Depending on your needs, you may not need to add any Packing Rules. Review Pack…" at bounding box center [479, 167] width 836 height 19
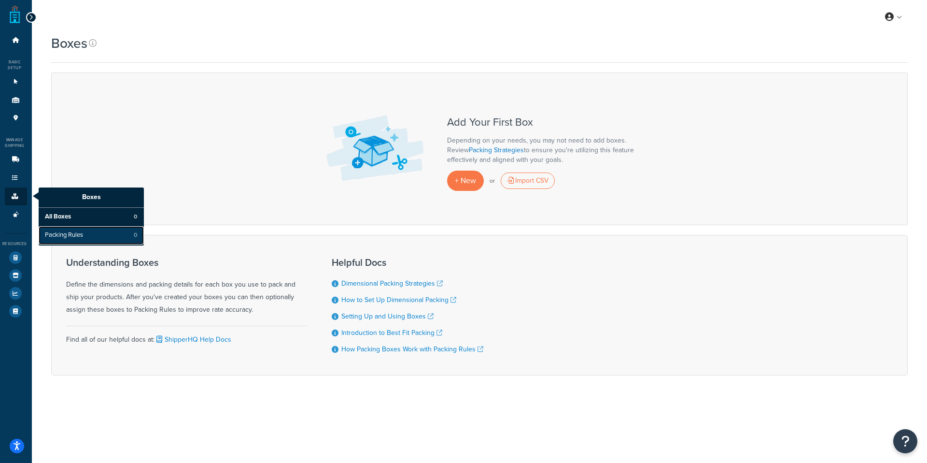
click at [138, 232] on link "Packing Rules 0" at bounding box center [91, 235] width 105 height 18
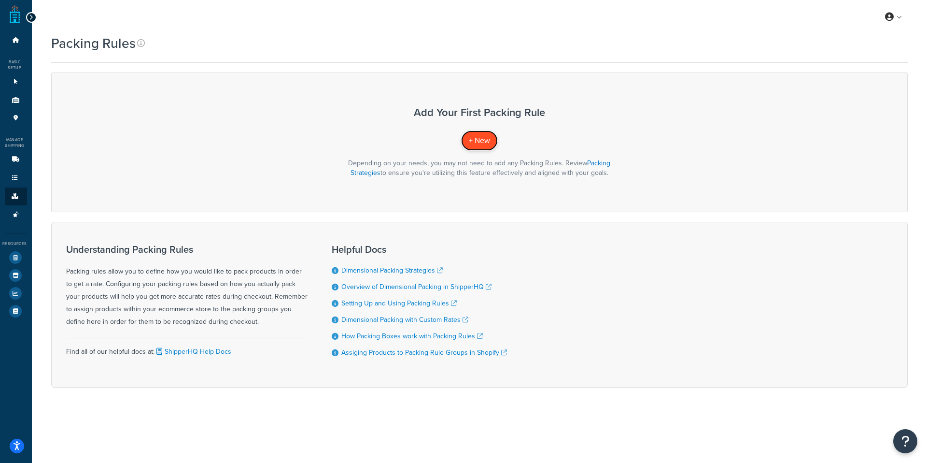
click at [478, 140] on span "+ New" at bounding box center [479, 140] width 21 height 11
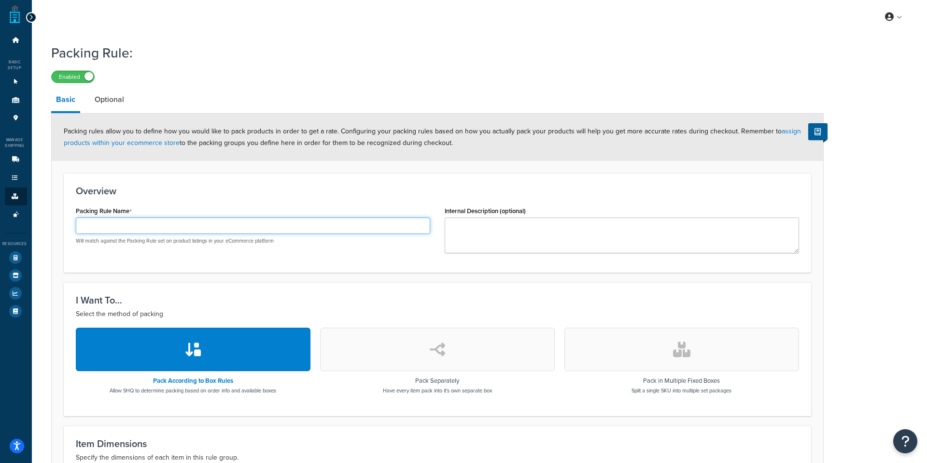
scroll to position [4, 0]
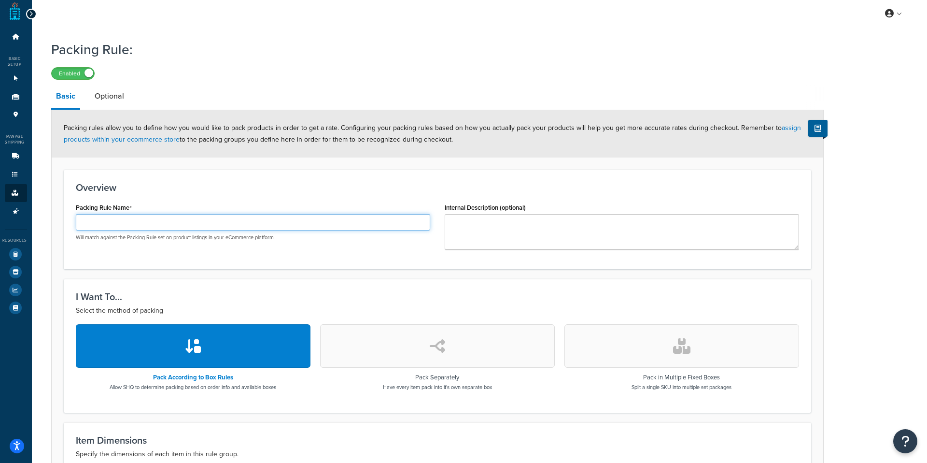
click at [248, 233] on div "Will match against the Packing Rule set on product listings in your eCommerce p…" at bounding box center [253, 227] width 354 height 27
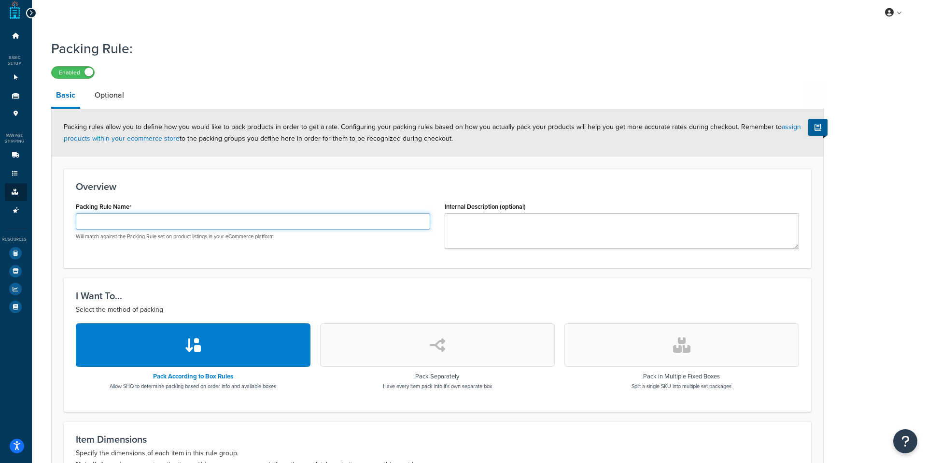
click at [255, 226] on input "Packing Rule Name" at bounding box center [253, 221] width 354 height 16
type input "GlobalTranz Freight"
drag, startPoint x: 566, startPoint y: 266, endPoint x: 543, endPoint y: 244, distance: 31.4
click at [566, 266] on div "Overview Packing Rule Name GlobalTranz Freight Will match against the Packing R…" at bounding box center [437, 218] width 747 height 99
click at [539, 238] on textarea "Internal Description (optional)" at bounding box center [622, 231] width 354 height 36
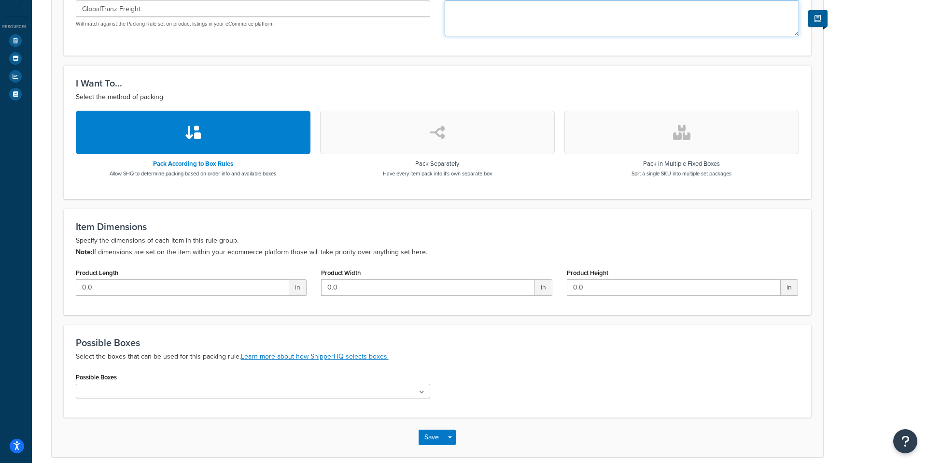
scroll to position [229, 0]
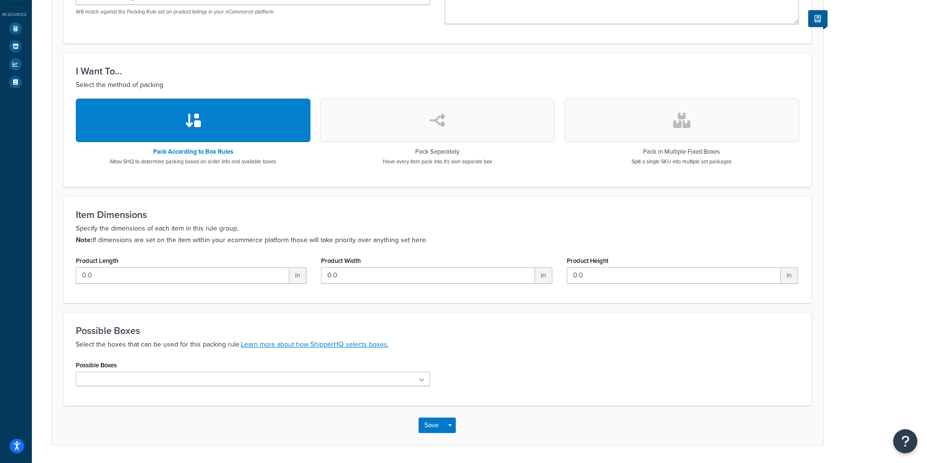
click at [341, 373] on ul at bounding box center [253, 378] width 354 height 14
click at [374, 380] on ul at bounding box center [253, 378] width 354 height 14
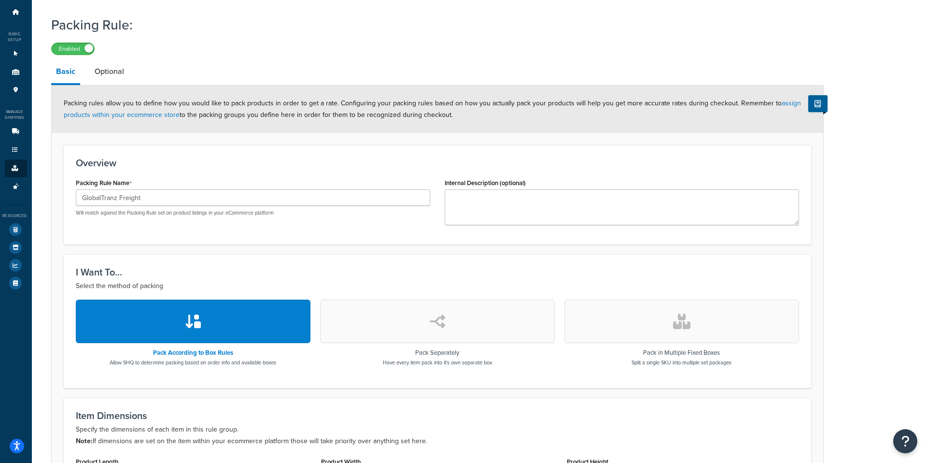
scroll to position [21, 0]
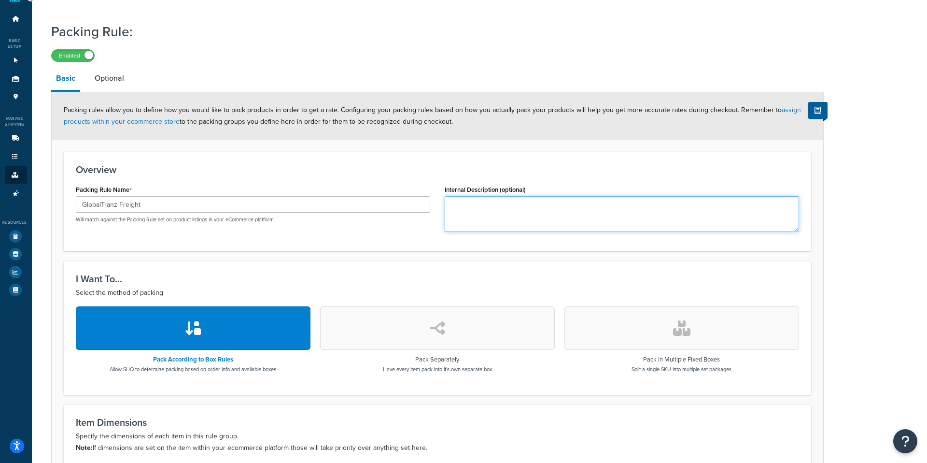
click at [607, 209] on textarea "Internal Description (optional)" at bounding box center [622, 214] width 354 height 36
click at [468, 321] on button "button" at bounding box center [437, 327] width 235 height 43
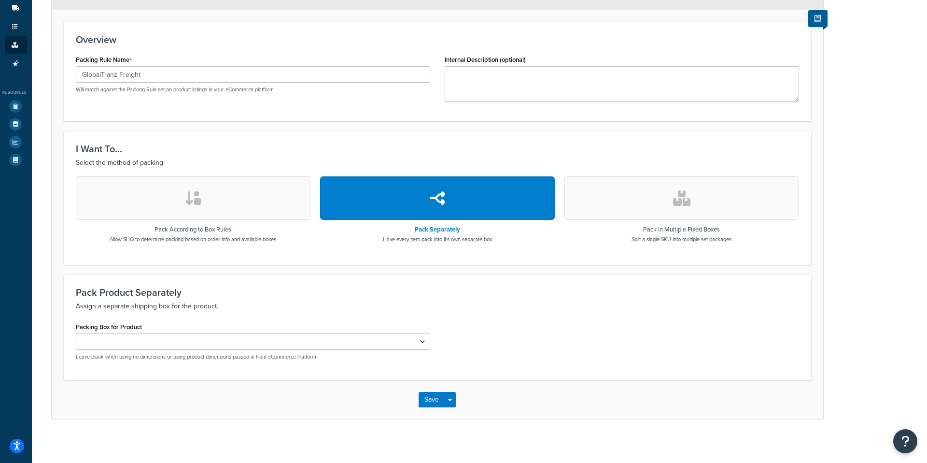
scroll to position [157, 0]
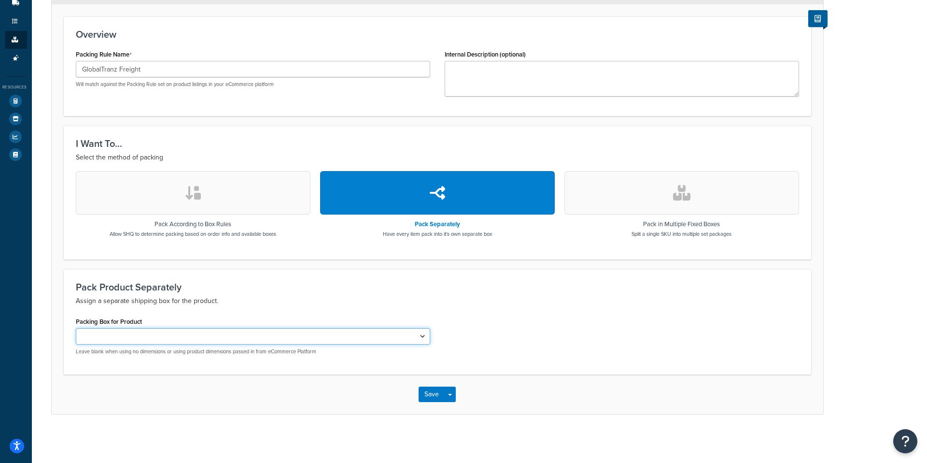
click at [249, 338] on select "Packing Box for Product" at bounding box center [253, 336] width 354 height 16
click at [664, 198] on button "button" at bounding box center [681, 192] width 235 height 43
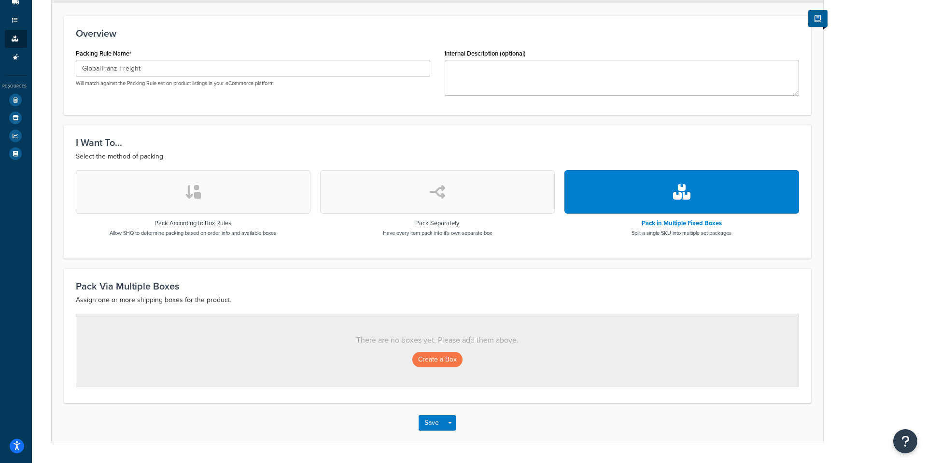
click at [198, 201] on button "button" at bounding box center [193, 191] width 235 height 43
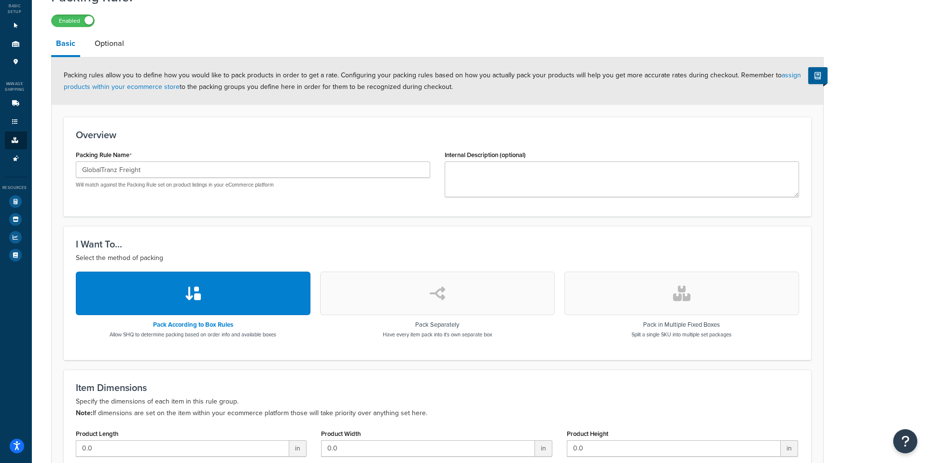
scroll to position [0, 0]
